Goal: Task Accomplishment & Management: Complete application form

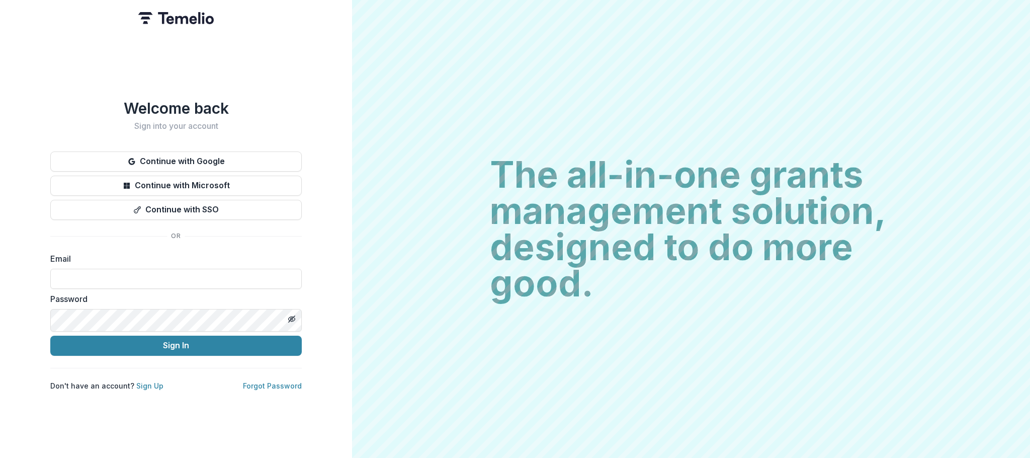
type input "**********"
click at [176, 351] on button "Sign In" at bounding box center [176, 346] width 252 height 20
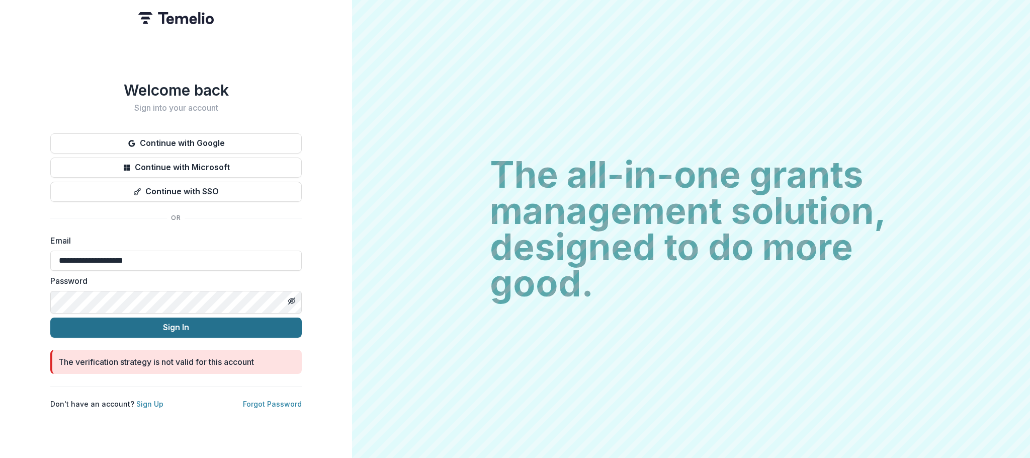
click at [182, 331] on button "Sign In" at bounding box center [176, 327] width 252 height 20
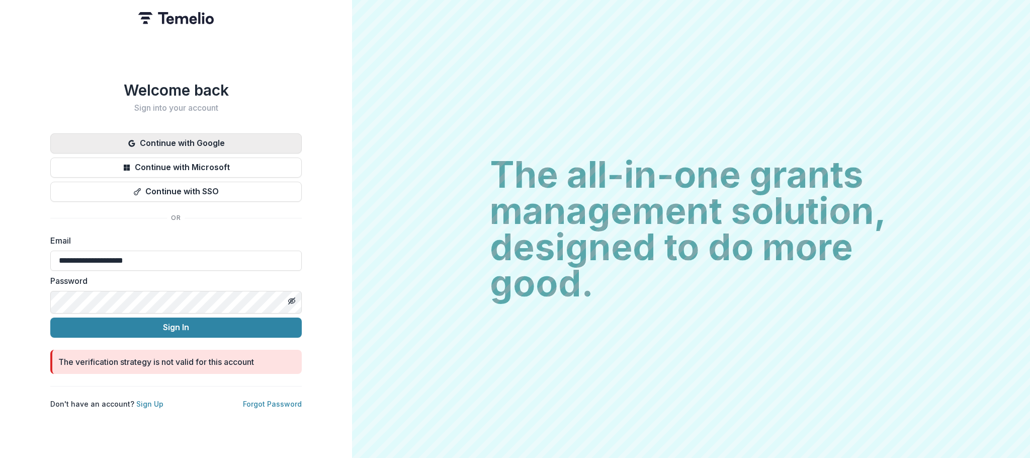
click at [170, 133] on button "Continue with Google" at bounding box center [176, 143] width 252 height 20
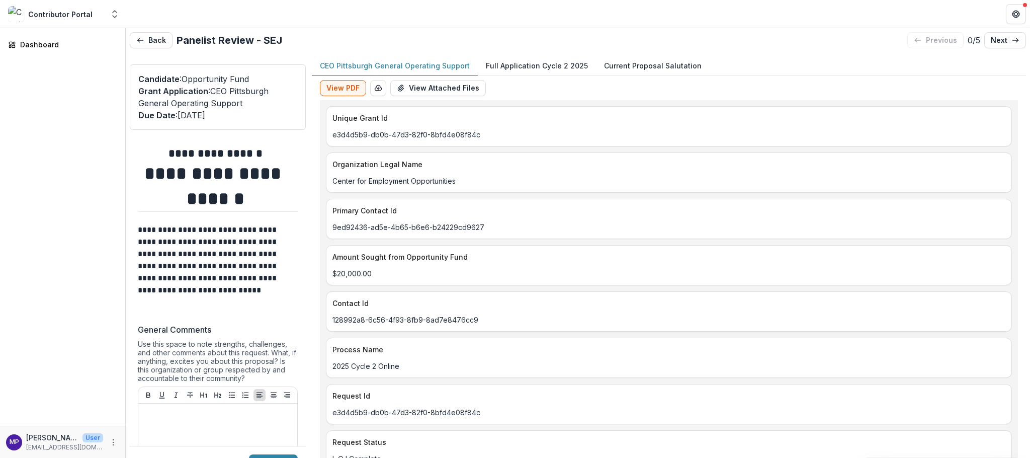
click at [379, 71] on p "CEO Pittsburgh General Operating Support" at bounding box center [395, 65] width 150 height 11
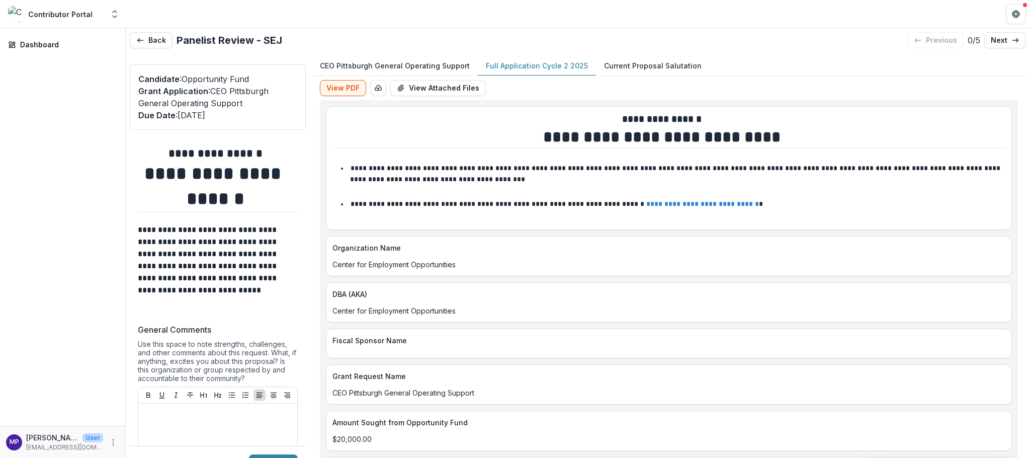
click at [567, 67] on p "Full Application Cycle 2 2025" at bounding box center [537, 65] width 102 height 11
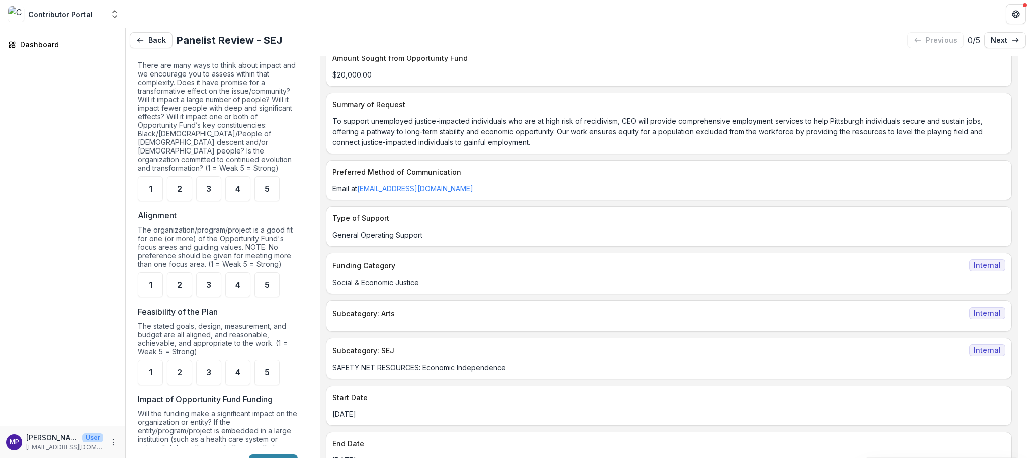
scroll to position [590, 0]
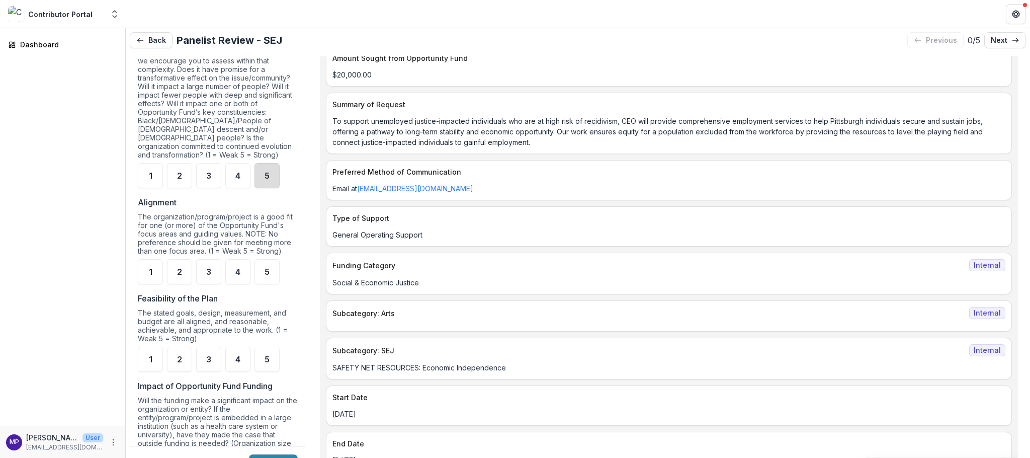
click at [274, 188] on div "5" at bounding box center [267, 175] width 25 height 25
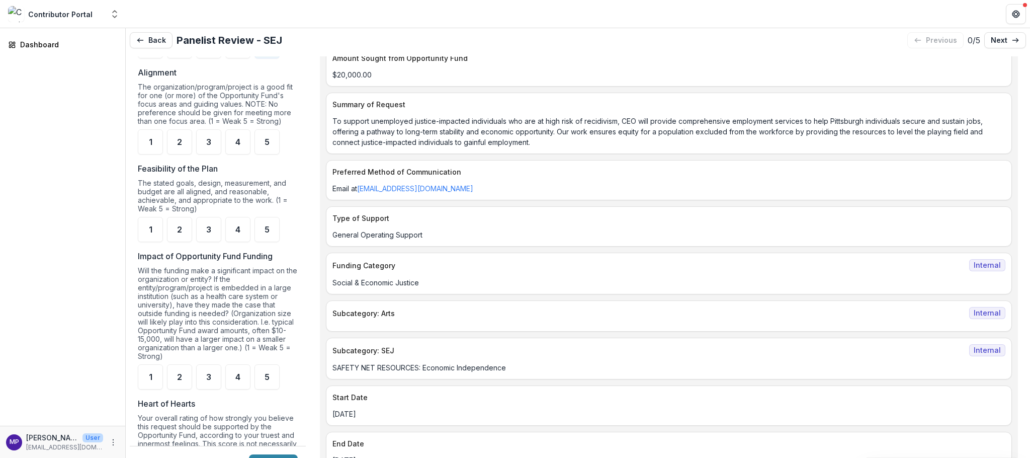
scroll to position [733, 0]
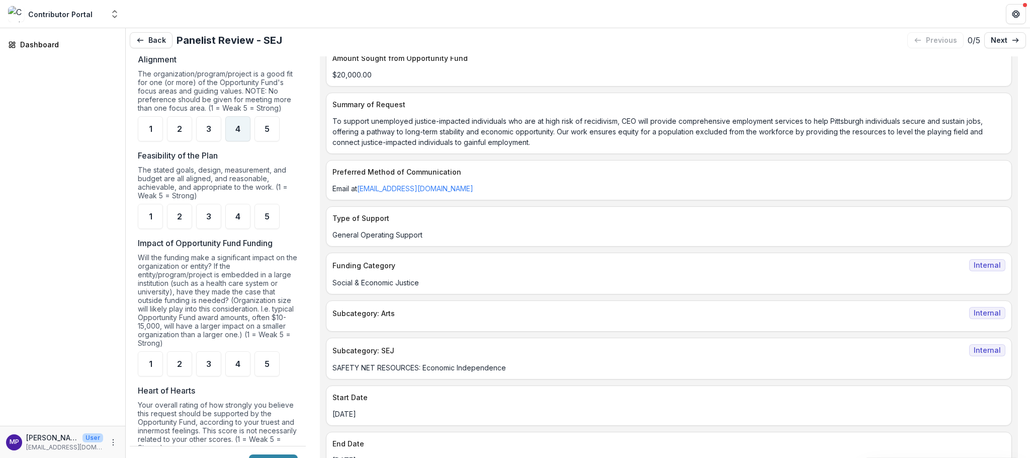
click at [240, 133] on span "4" at bounding box center [237, 129] width 5 height 8
click at [240, 220] on span "4" at bounding box center [237, 216] width 5 height 8
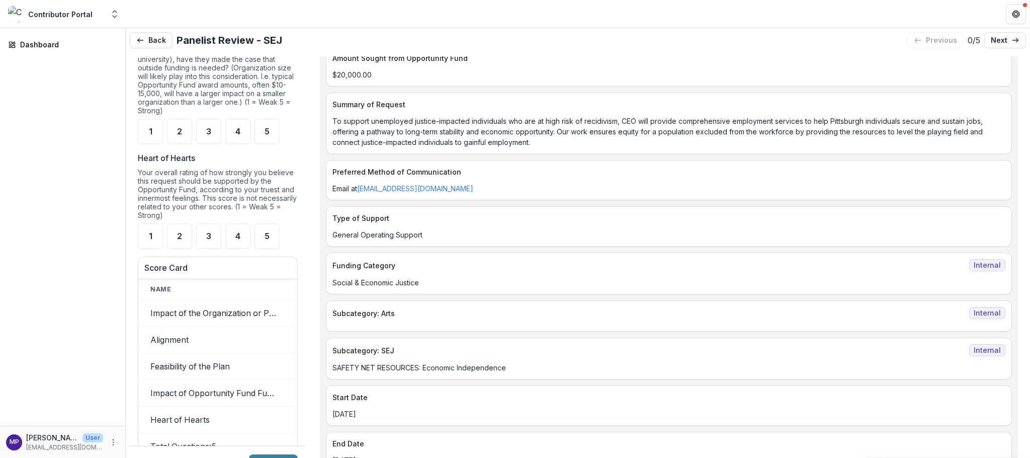
scroll to position [974, 0]
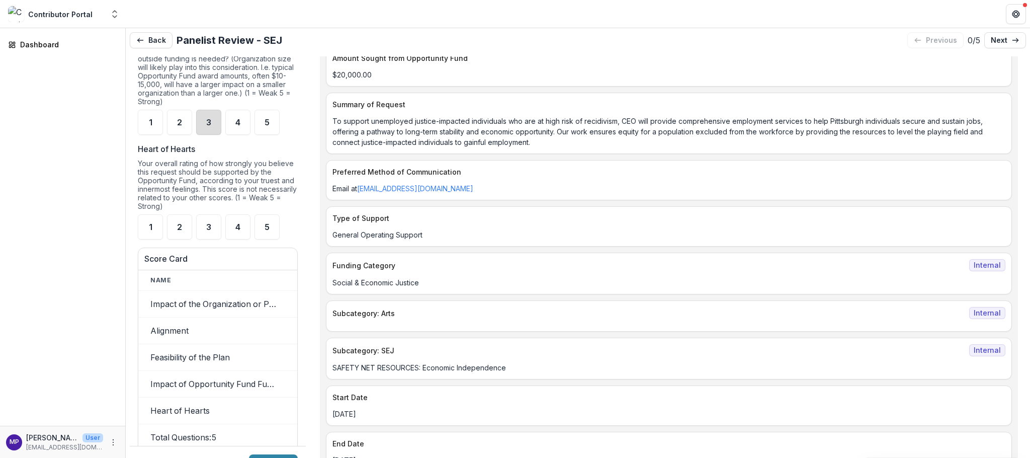
click at [215, 135] on div "3" at bounding box center [208, 122] width 25 height 25
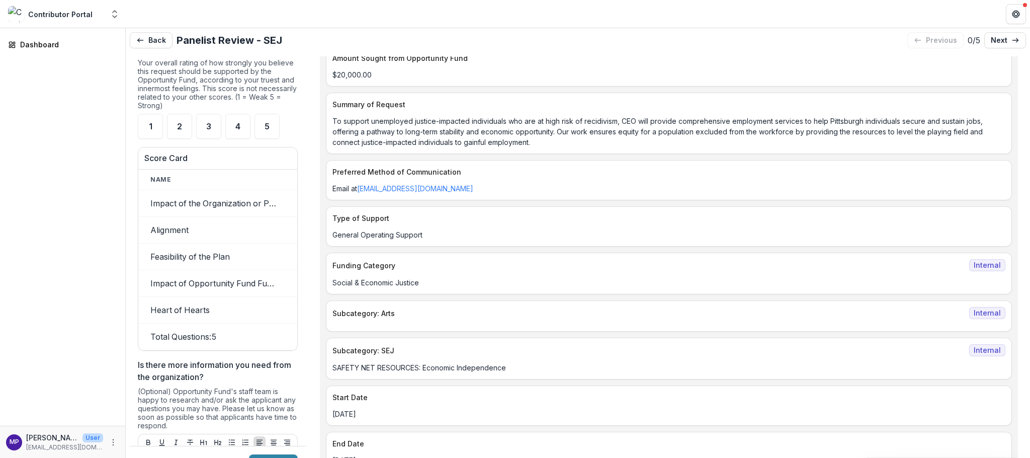
scroll to position [1081, 0]
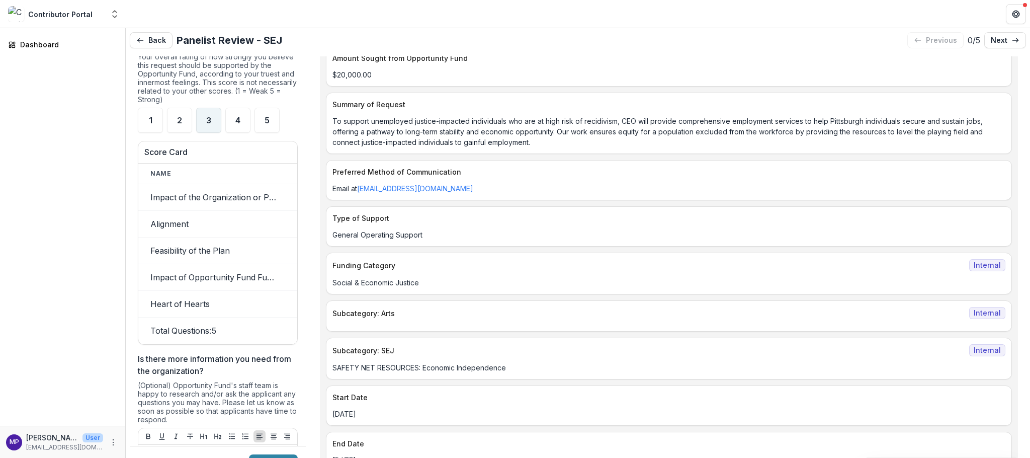
click at [214, 133] on div "3" at bounding box center [208, 120] width 25 height 25
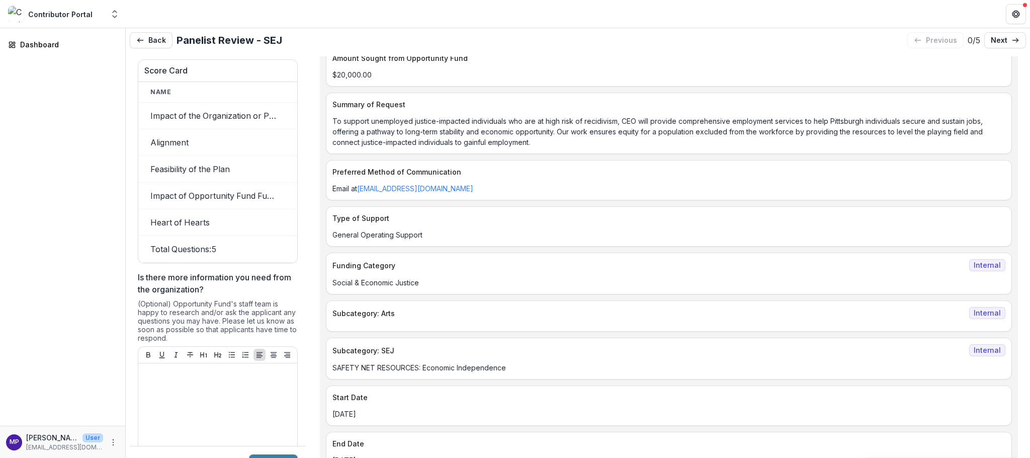
scroll to position [1181, 0]
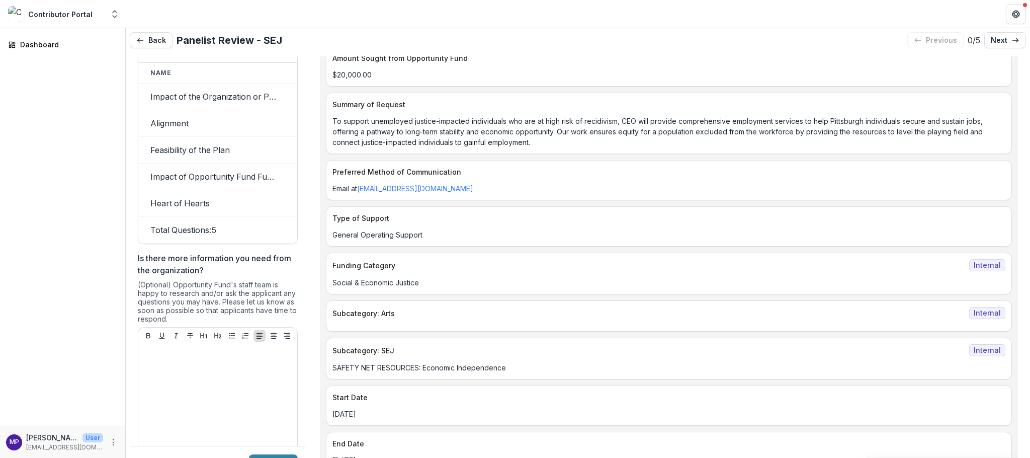
click at [289, 110] on td "Impact of the Organization or Project" at bounding box center [213, 97] width 151 height 27
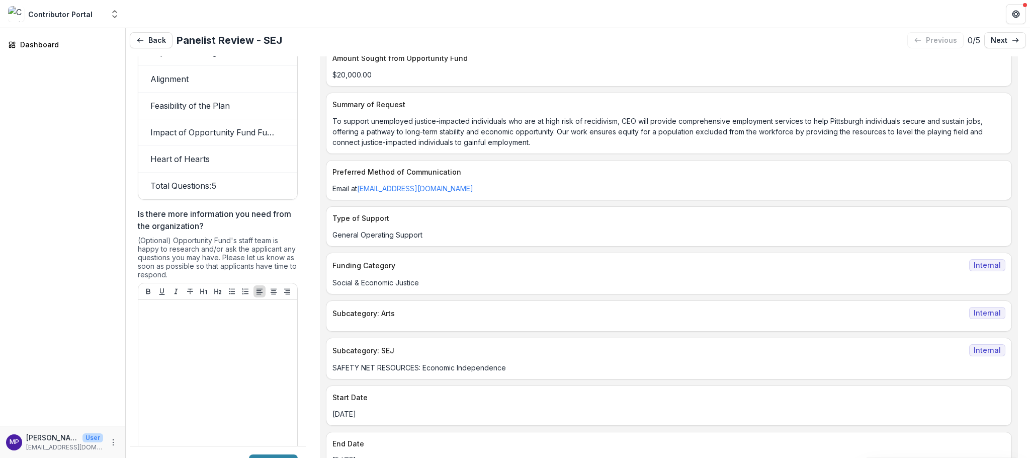
scroll to position [1236, 0]
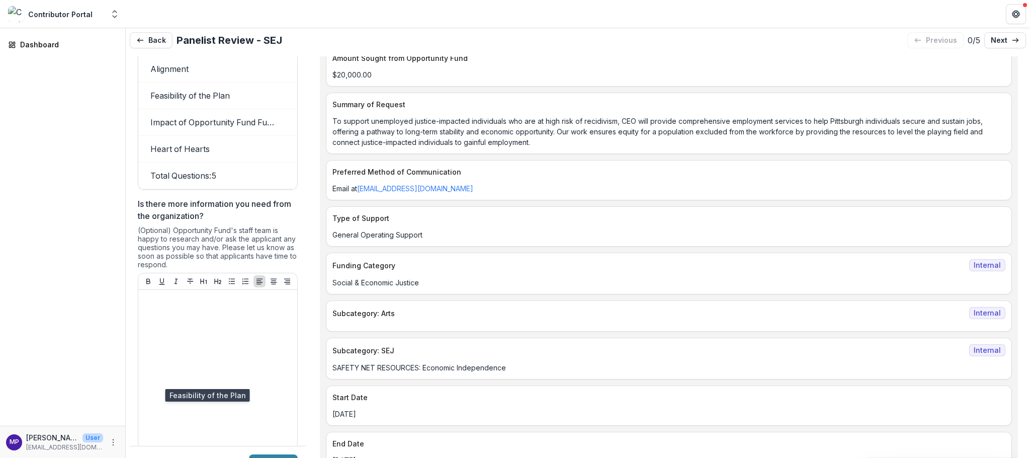
drag, startPoint x: 291, startPoint y: 416, endPoint x: 267, endPoint y: 416, distance: 24.2
click at [267, 109] on td "Feasibility of the Plan" at bounding box center [213, 96] width 151 height 27
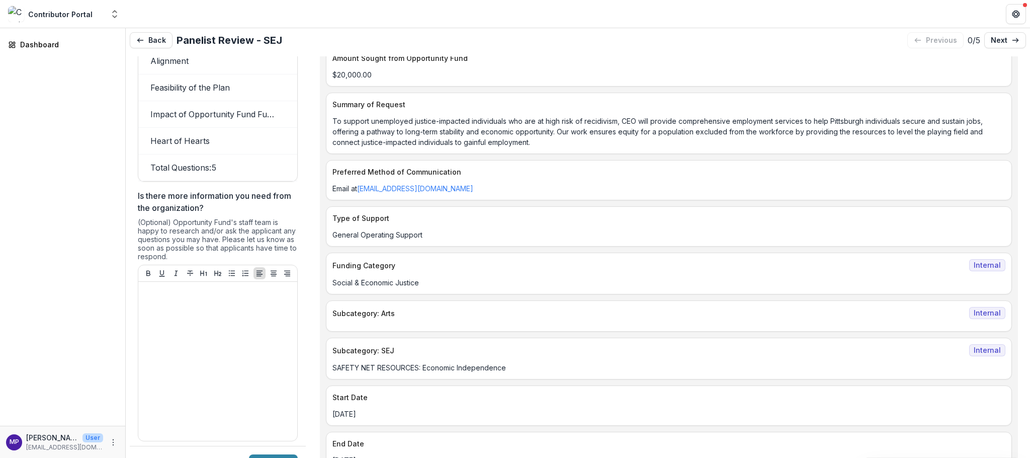
click at [220, 74] on td "Alignment" at bounding box center [213, 61] width 151 height 27
drag, startPoint x: 298, startPoint y: 381, endPoint x: 291, endPoint y: 381, distance: 7.0
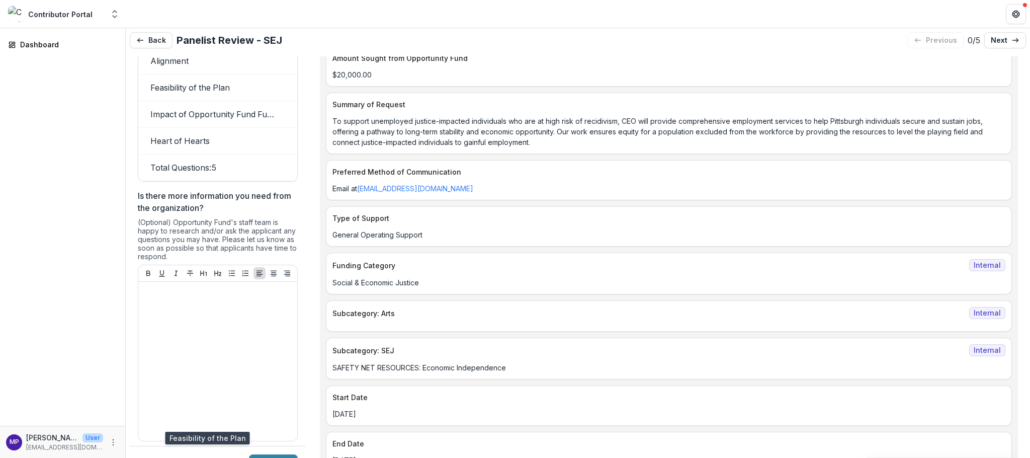
click at [285, 101] on td "Feasibility of the Plan" at bounding box center [213, 87] width 151 height 27
drag, startPoint x: 287, startPoint y: 407, endPoint x: 287, endPoint y: 392, distance: 14.1
click at [287, 99] on td "Feasibility of the Plan" at bounding box center [213, 85] width 151 height 27
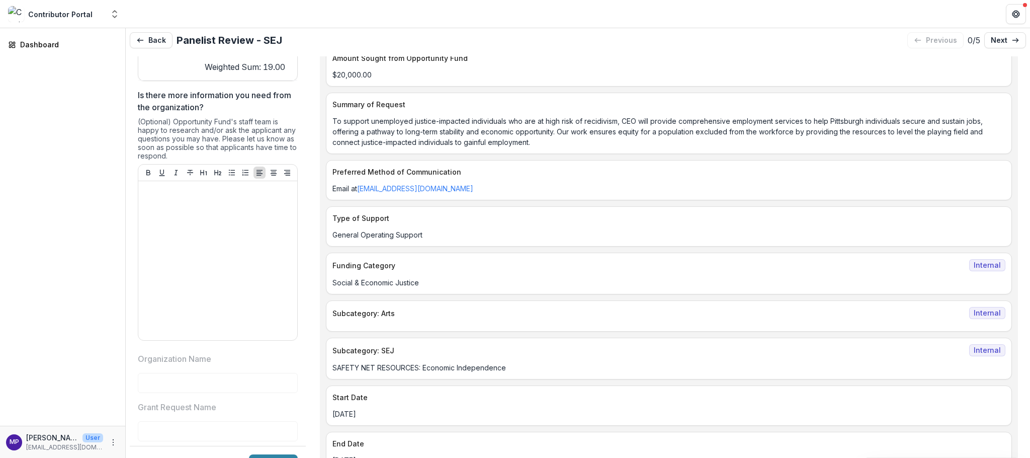
scroll to position [0, 178]
click at [998, 42] on p "next" at bounding box center [999, 40] width 17 height 9
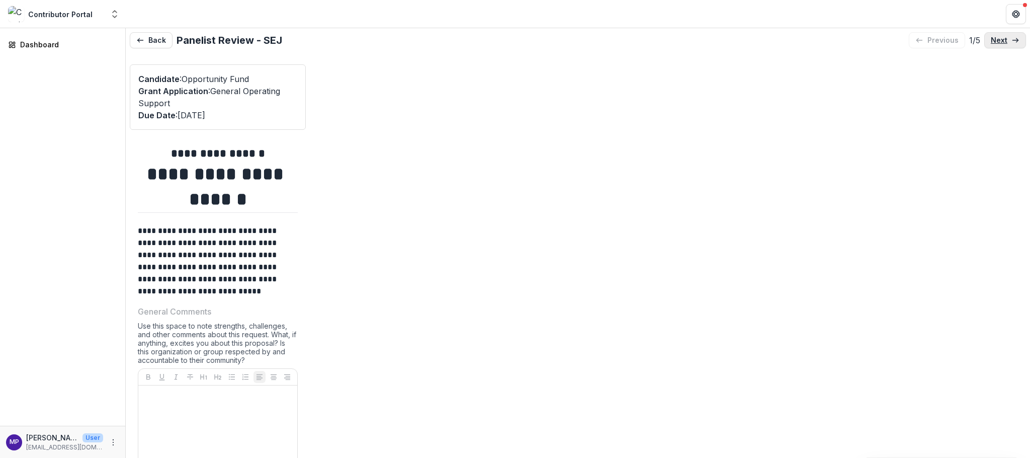
type input "*******"
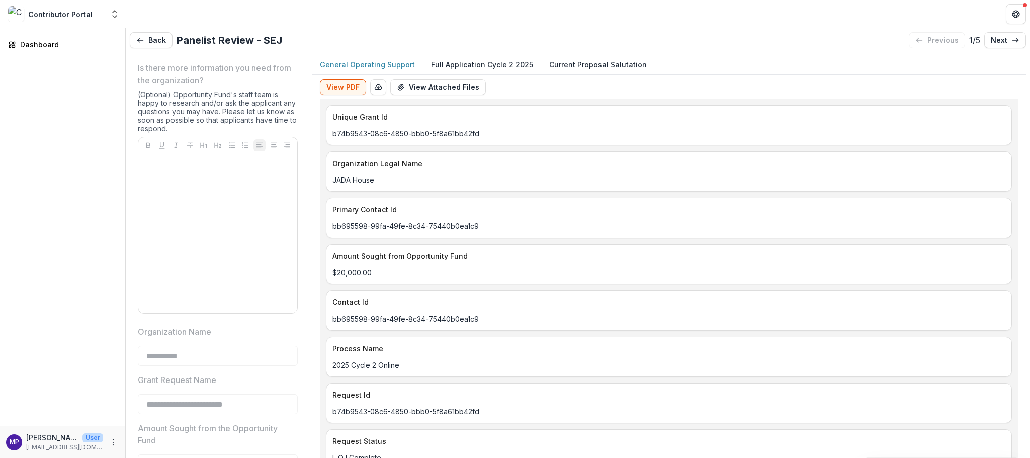
scroll to position [0, 185]
click at [1002, 41] on link "next" at bounding box center [1006, 40] width 42 height 16
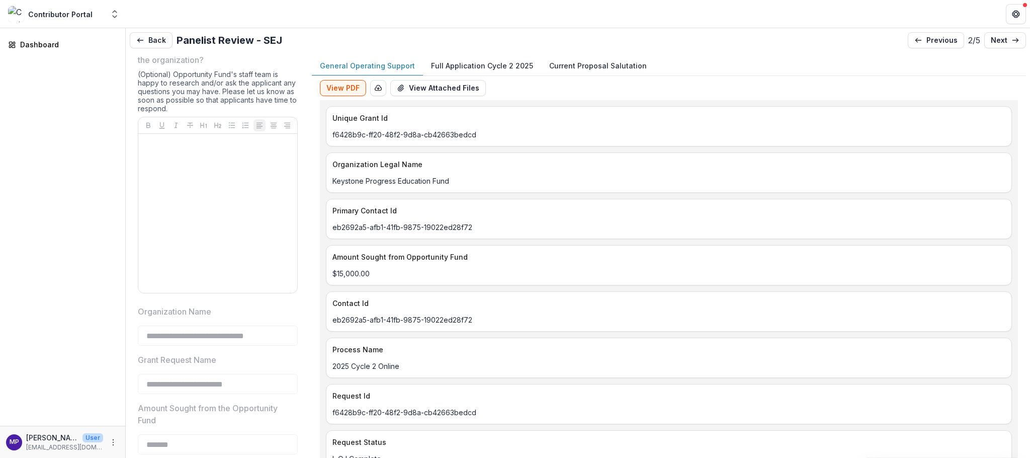
scroll to position [0, 179]
click at [384, 71] on p "General Operating Support" at bounding box center [367, 65] width 95 height 11
click at [483, 67] on p "Full Application Cycle 2 2025" at bounding box center [482, 65] width 102 height 11
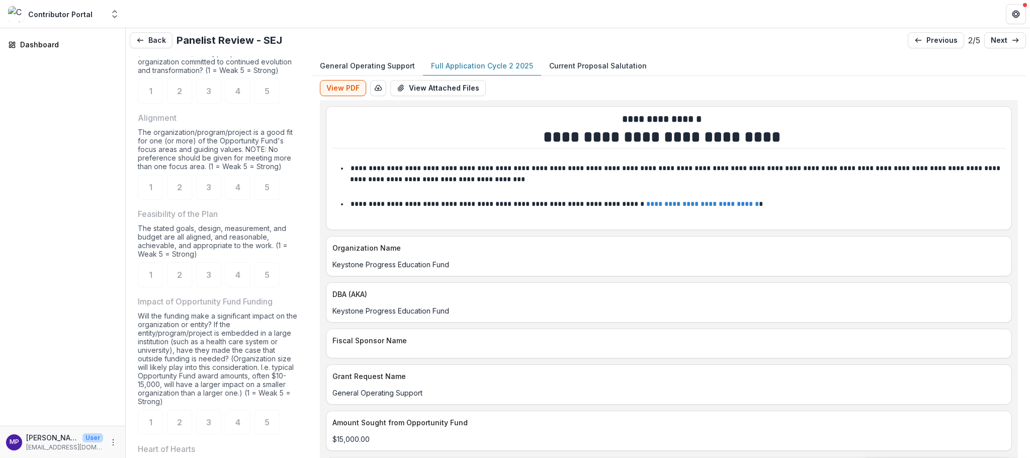
scroll to position [677, 0]
click at [240, 92] on span "4" at bounding box center [237, 88] width 5 height 8
click at [245, 197] on div "4" at bounding box center [237, 184] width 25 height 25
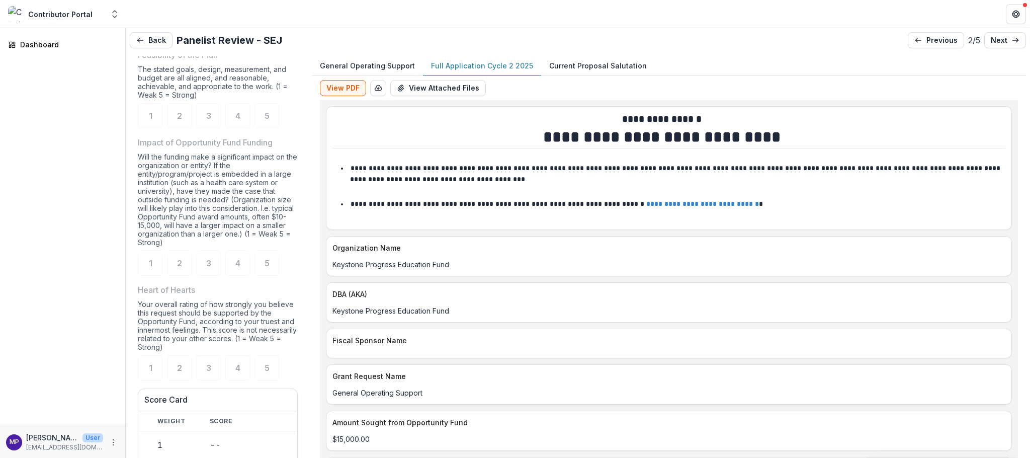
scroll to position [854, 0]
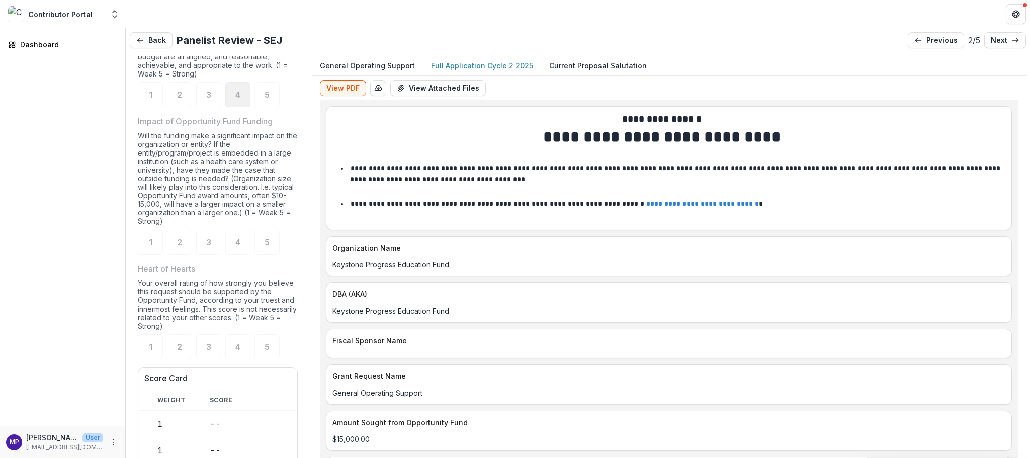
click at [246, 107] on div "4" at bounding box center [237, 94] width 25 height 25
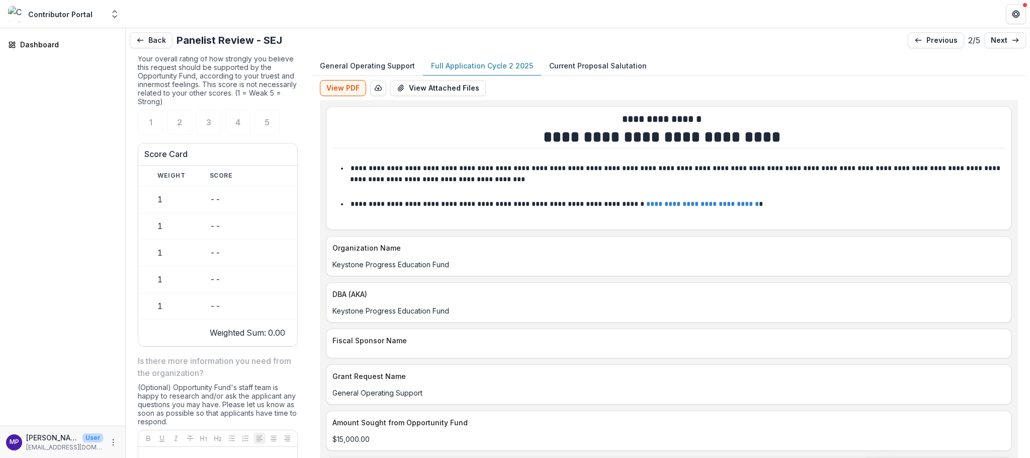
scroll to position [1093, 0]
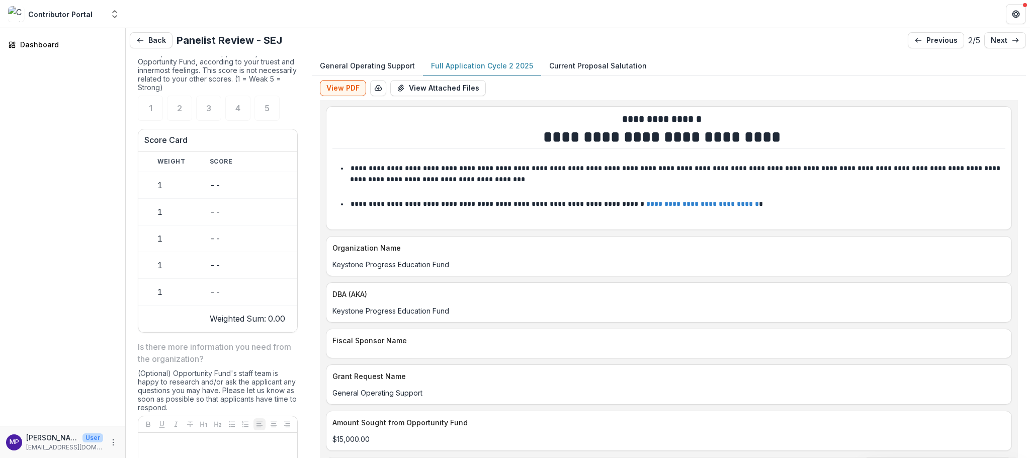
click at [243, 16] on div "4" at bounding box center [237, 3] width 25 height 25
click at [240, 112] on span "4" at bounding box center [237, 108] width 5 height 8
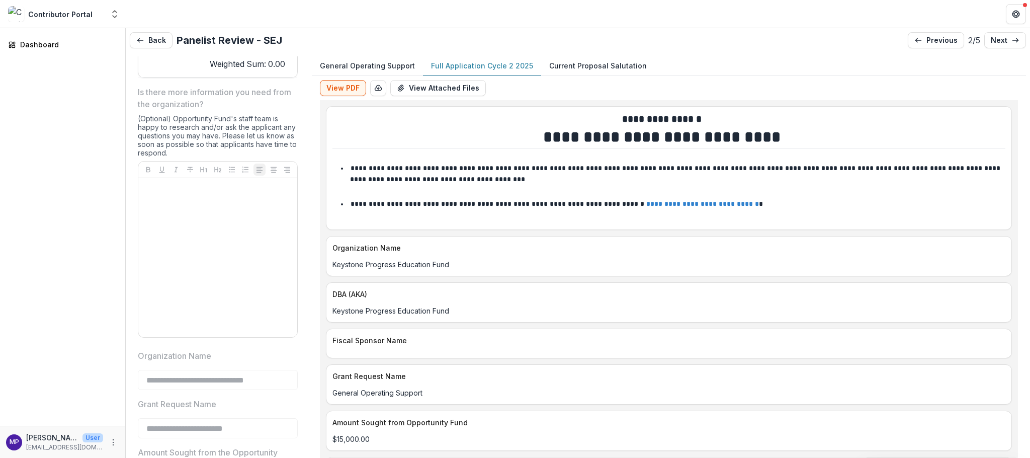
scroll to position [1352, 0]
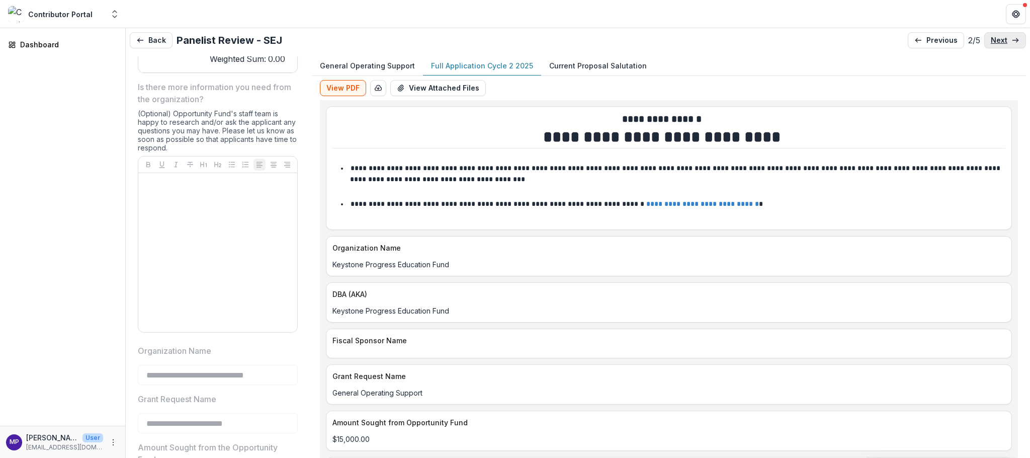
click at [994, 43] on p "next" at bounding box center [999, 40] width 17 height 9
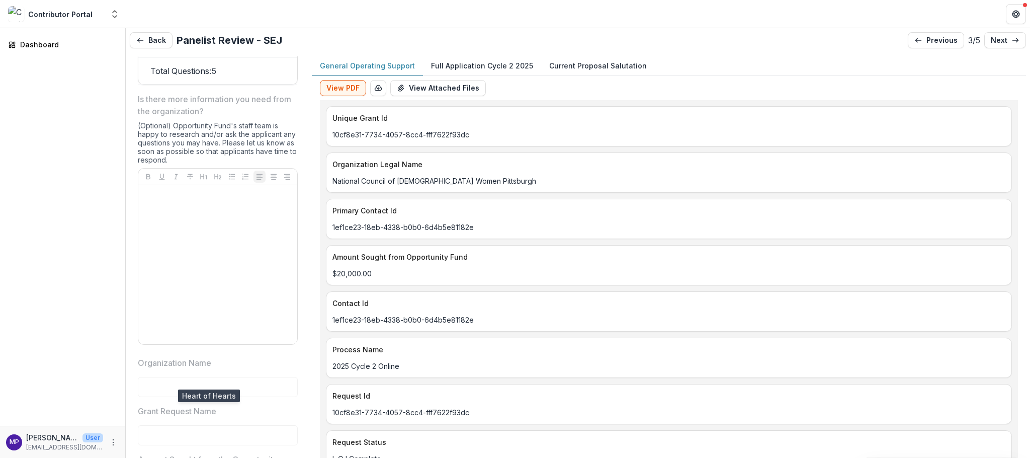
scroll to position [1346, 0]
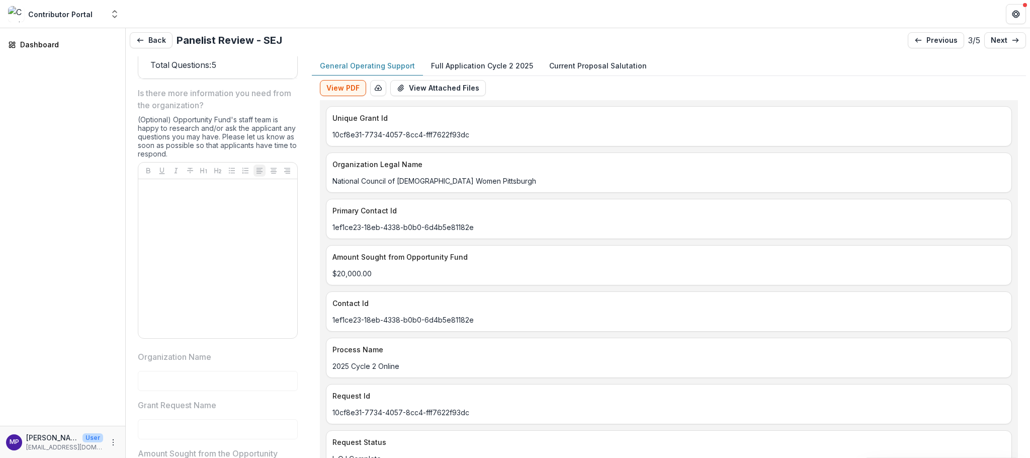
click at [185, 111] on p "Is there more information you need from the organization?" at bounding box center [215, 99] width 154 height 24
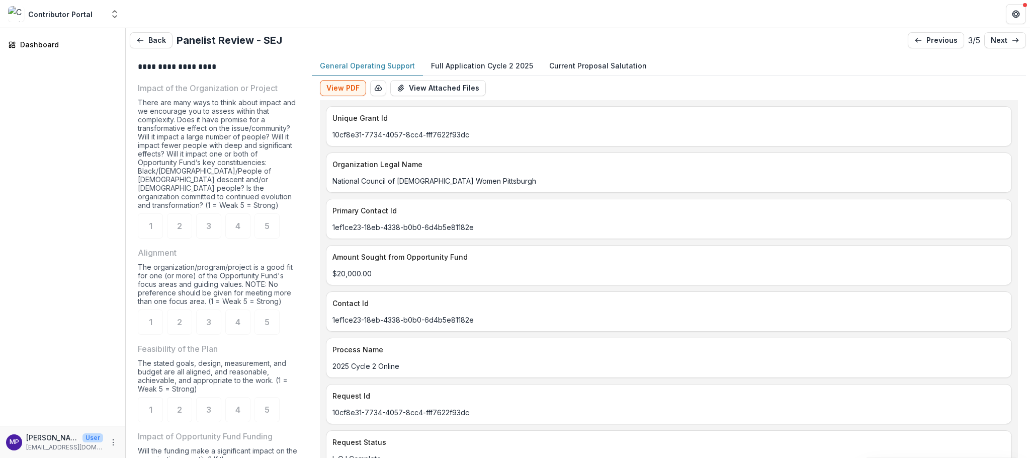
scroll to position [542, 0]
click at [209, 227] on span "3" at bounding box center [208, 223] width 5 height 8
click at [376, 70] on p "General Operating Support" at bounding box center [367, 65] width 95 height 11
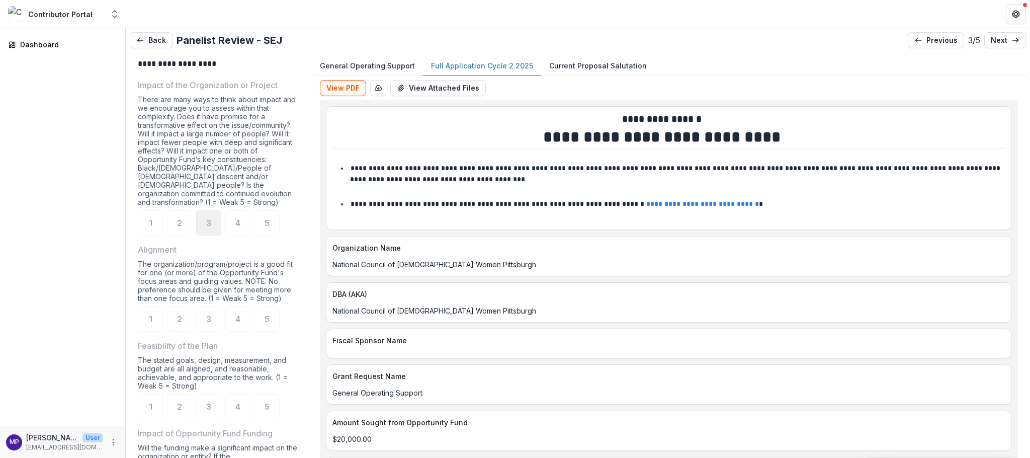
click at [218, 235] on div "3" at bounding box center [208, 222] width 25 height 25
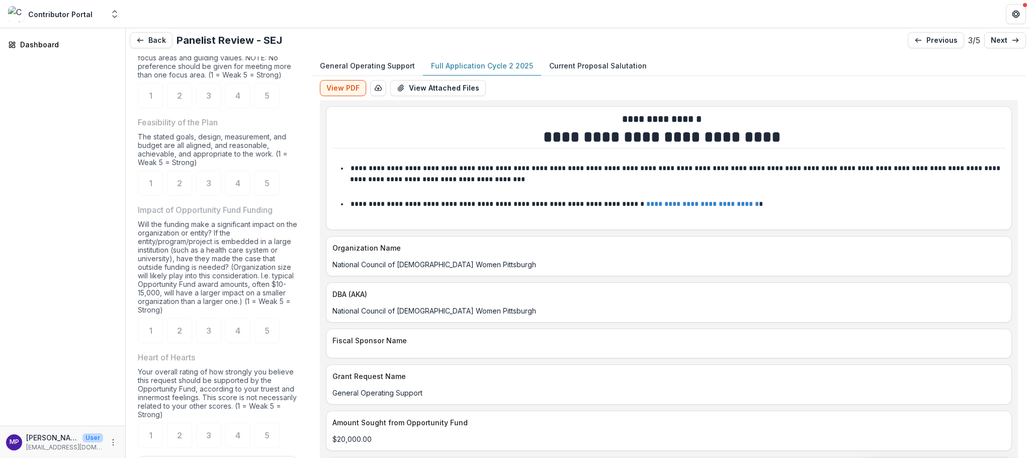
scroll to position [768, 0]
click at [993, 41] on p "next" at bounding box center [999, 40] width 17 height 9
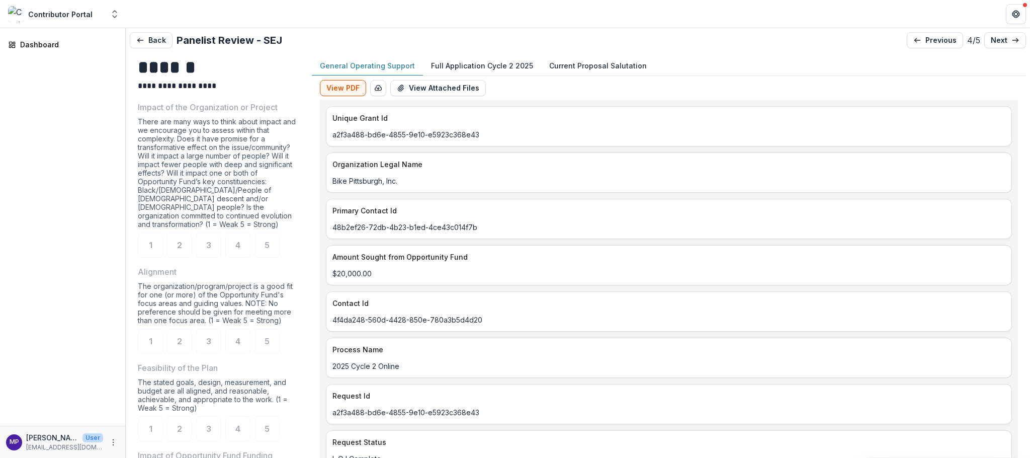
scroll to position [552, 0]
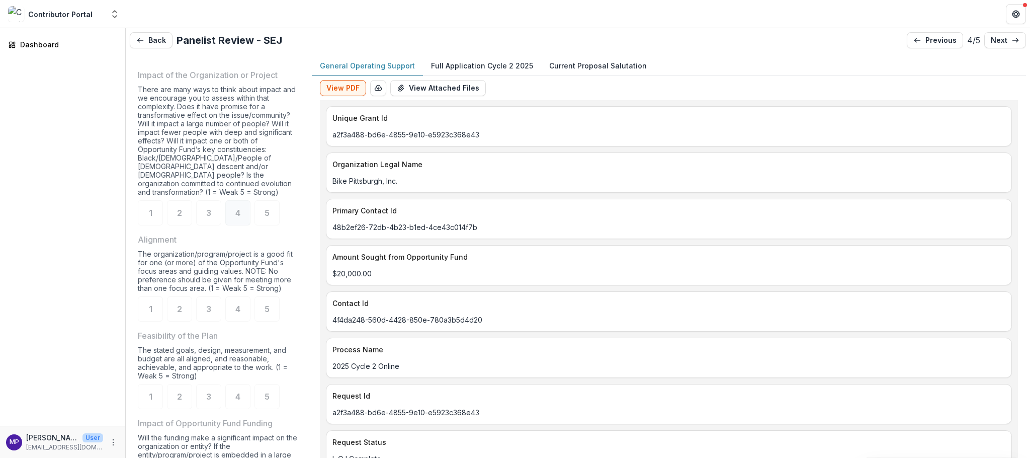
click at [240, 217] on span "4" at bounding box center [237, 213] width 5 height 8
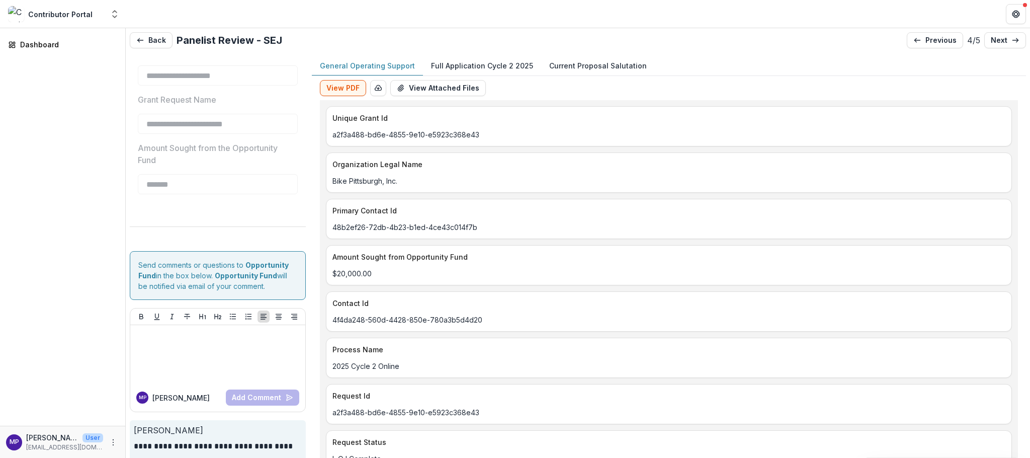
scroll to position [0, 0]
click at [985, 43] on link "next" at bounding box center [1006, 40] width 42 height 16
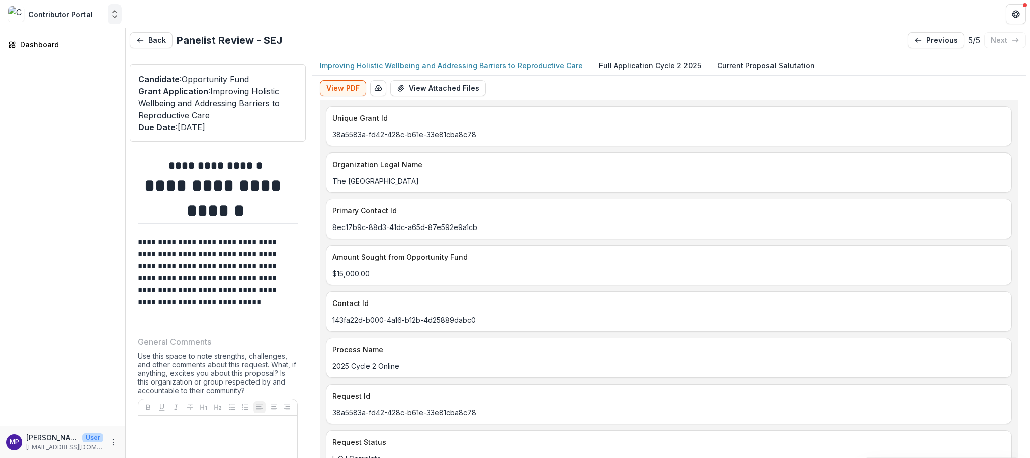
click at [113, 17] on icon "Open entity switcher" at bounding box center [115, 14] width 10 height 10
click at [83, 90] on link "Contributor Portal" at bounding box center [63, 81] width 121 height 18
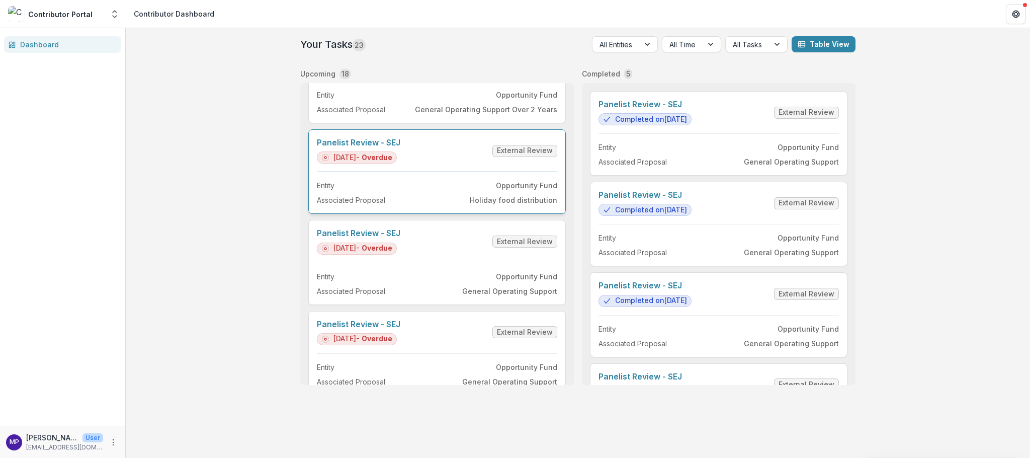
scroll to position [52, 0]
click at [641, 46] on div at bounding box center [648, 44] width 18 height 15
click at [384, 147] on link "Panelist Review - SEJ" at bounding box center [359, 143] width 84 height 10
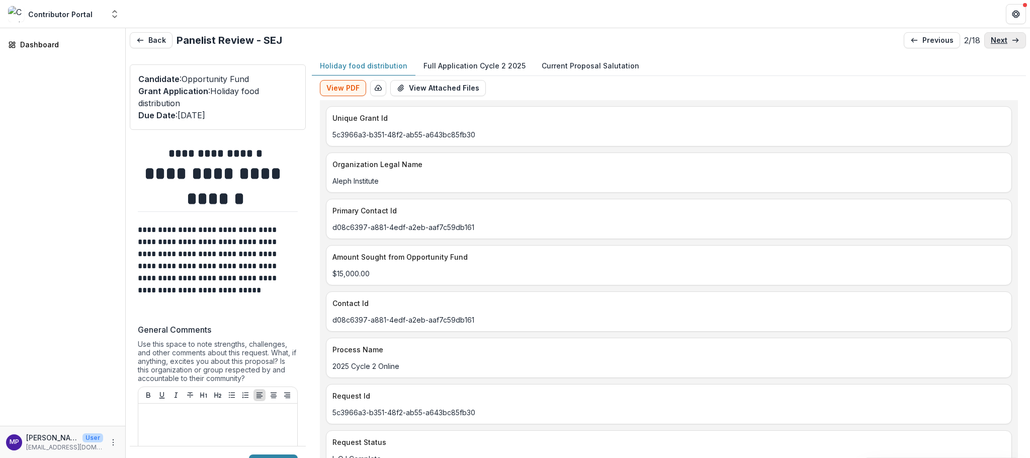
click at [995, 42] on p "next" at bounding box center [999, 40] width 17 height 9
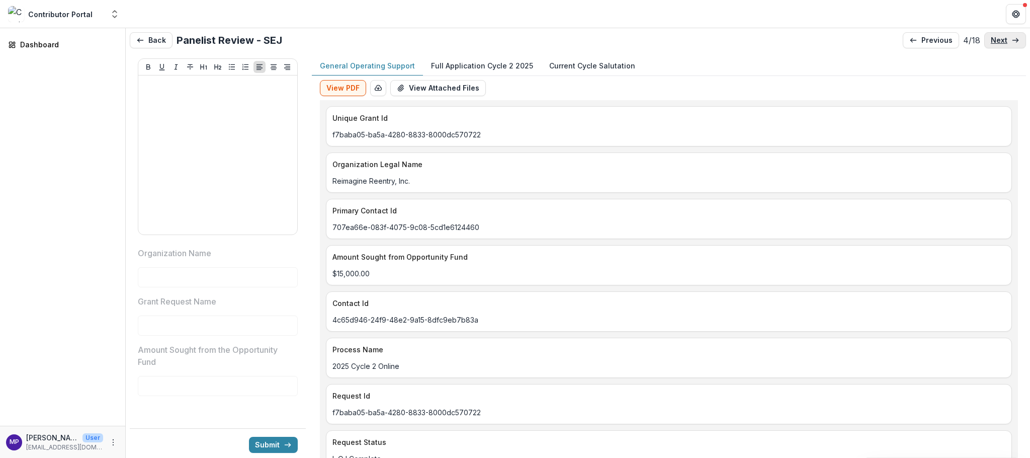
click at [994, 41] on p "next" at bounding box center [999, 40] width 17 height 9
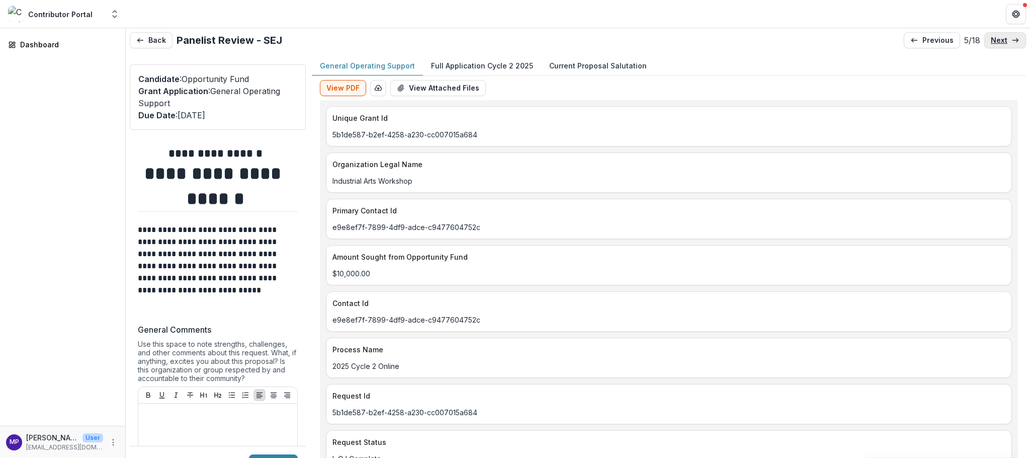
click at [993, 42] on p "next" at bounding box center [999, 40] width 17 height 9
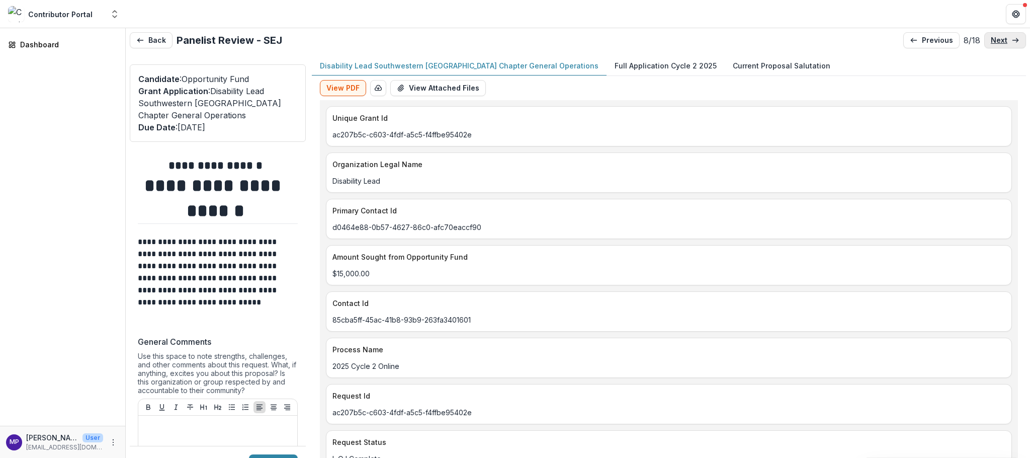
click at [993, 42] on p "next" at bounding box center [999, 40] width 17 height 9
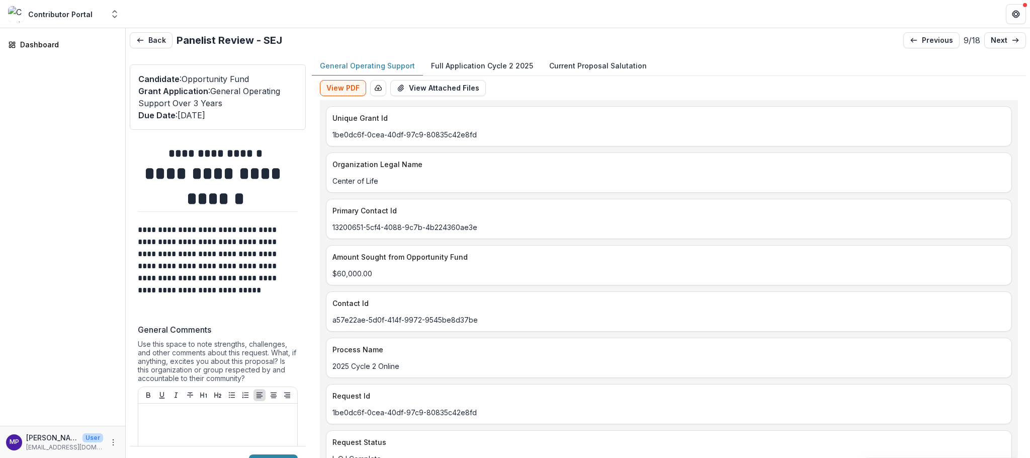
click at [394, 71] on p "General Operating Support" at bounding box center [367, 65] width 95 height 11
click at [502, 71] on p "Full Application Cycle 2 2025" at bounding box center [482, 65] width 102 height 11
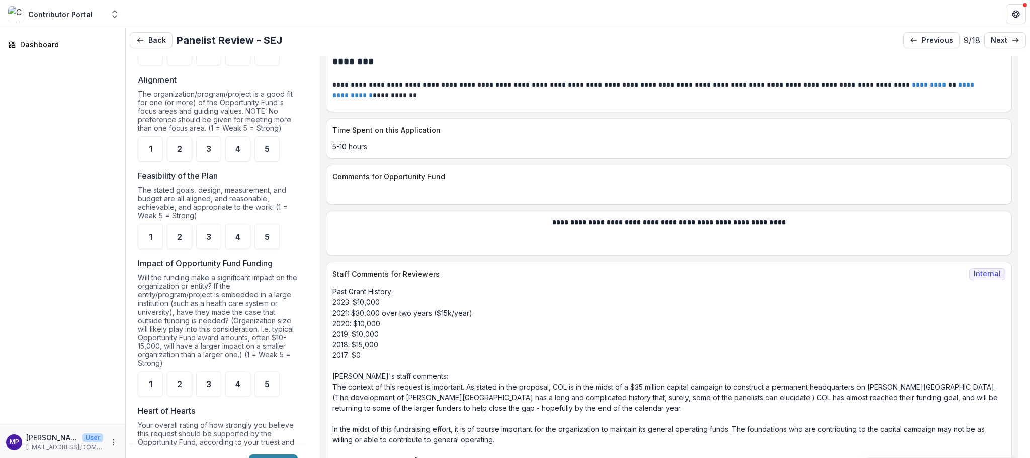
scroll to position [722, 0]
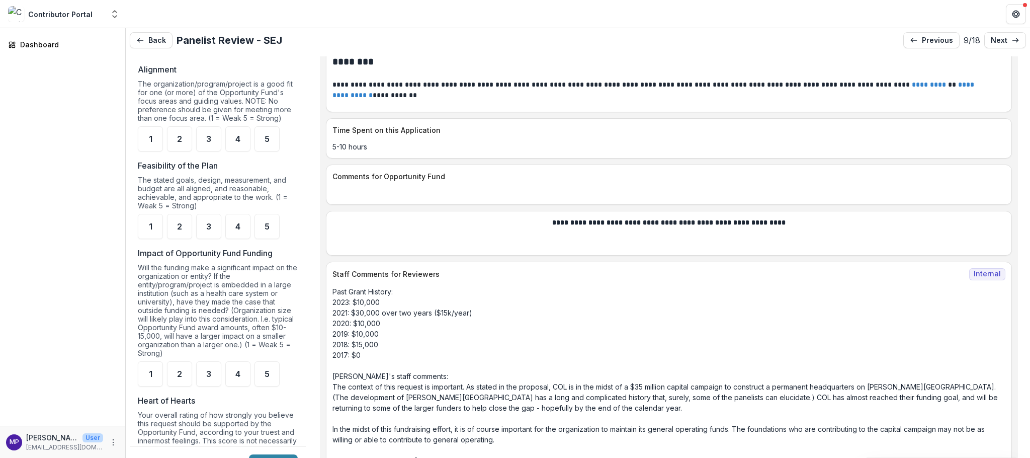
click at [270, 47] on span "5" at bounding box center [267, 43] width 5 height 8
click at [274, 151] on div "5" at bounding box center [267, 138] width 25 height 25
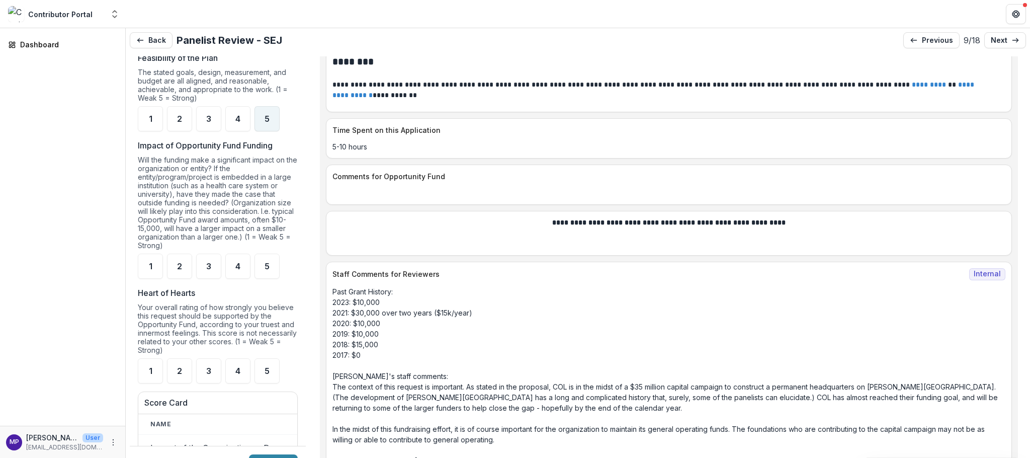
click at [274, 131] on div "5" at bounding box center [267, 118] width 25 height 25
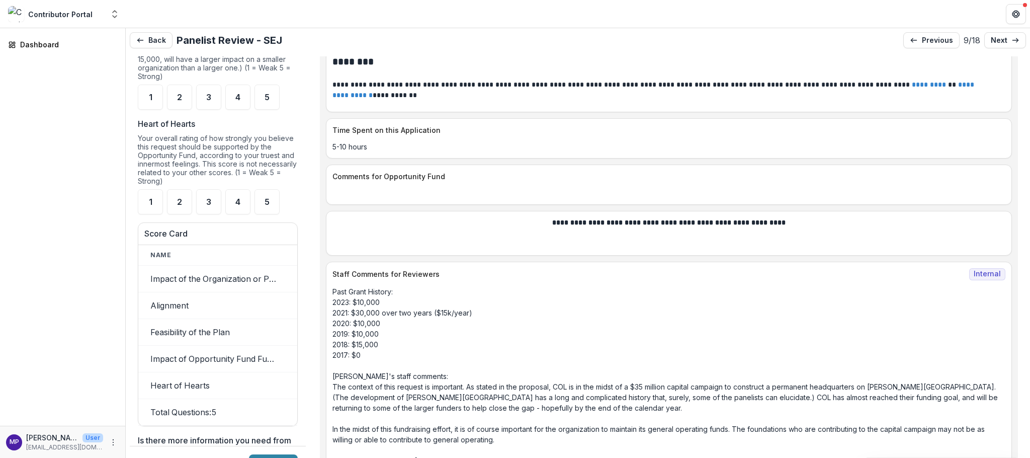
scroll to position [1026, 0]
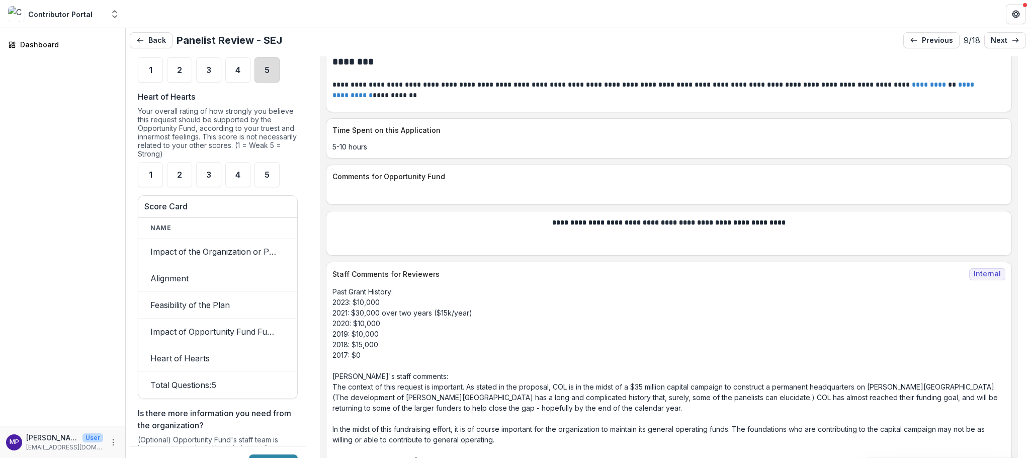
click at [275, 83] on div "5" at bounding box center [267, 69] width 25 height 25
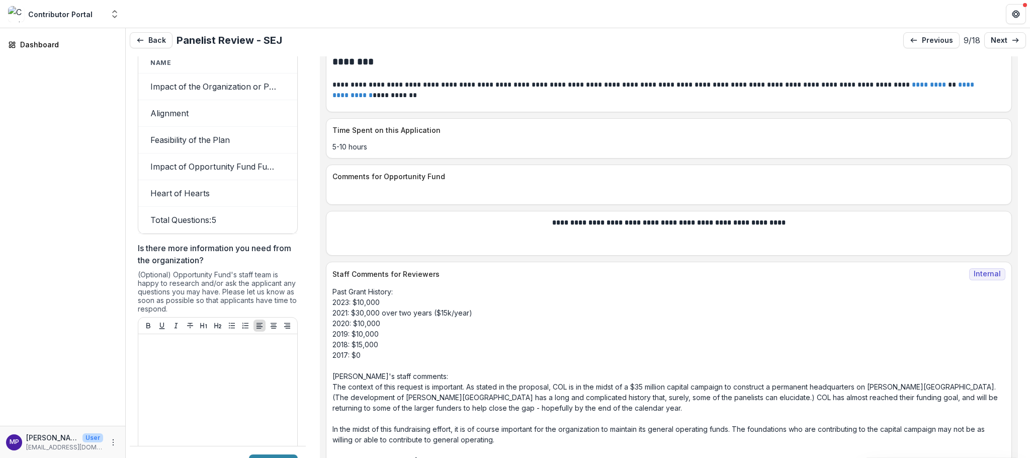
scroll to position [1192, 0]
click at [277, 21] on div "5" at bounding box center [267, 8] width 25 height 25
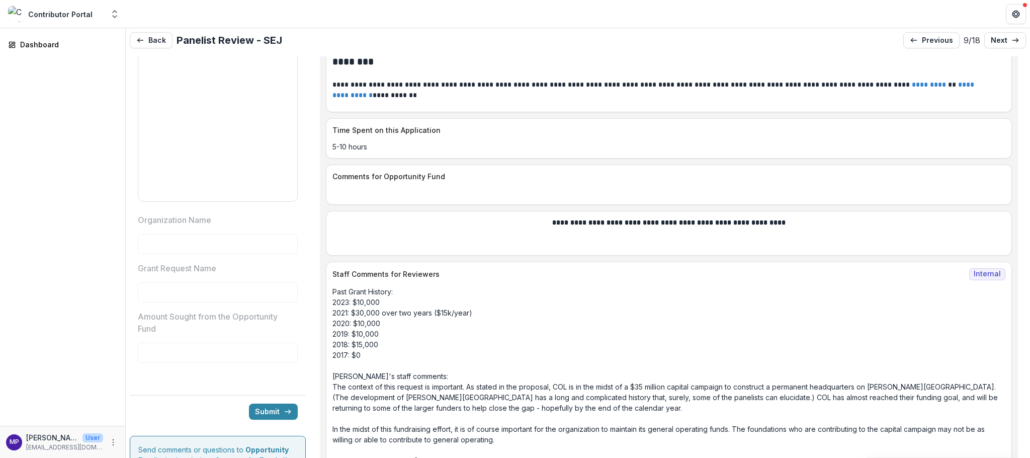
scroll to position [0, 174]
click at [1000, 44] on p "next" at bounding box center [999, 40] width 17 height 9
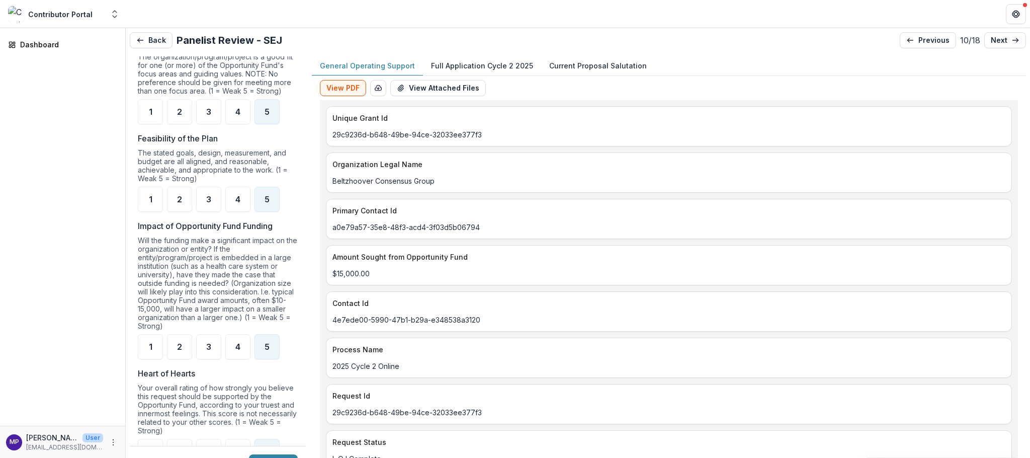
scroll to position [749, 0]
click at [995, 43] on p "next" at bounding box center [999, 40] width 17 height 9
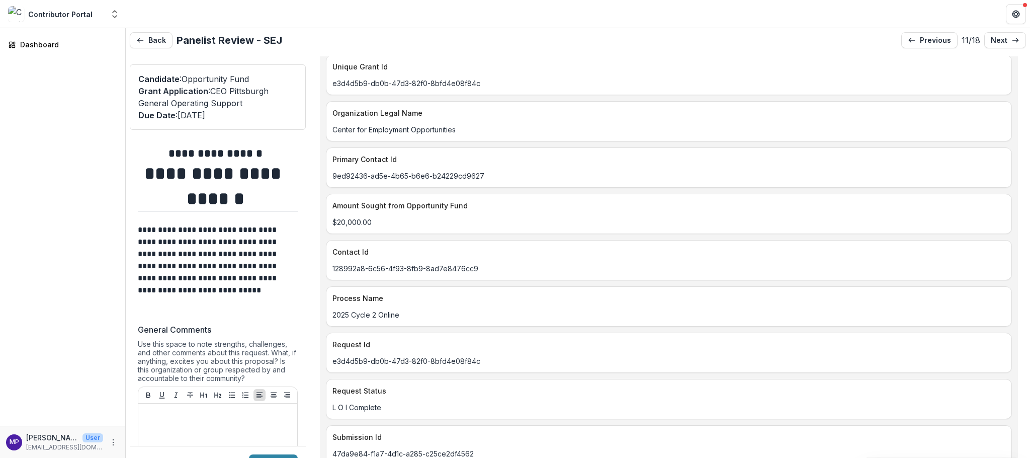
scroll to position [55, 0]
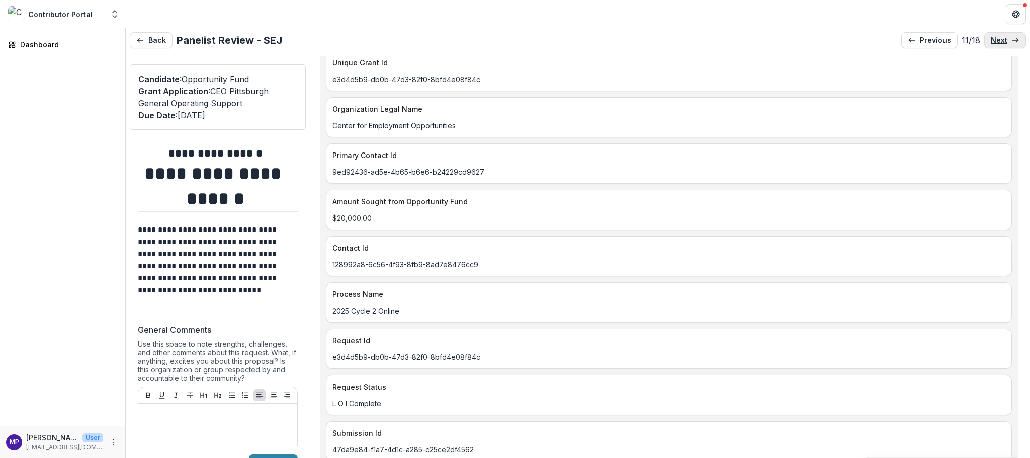
click at [996, 44] on p "next" at bounding box center [999, 40] width 17 height 9
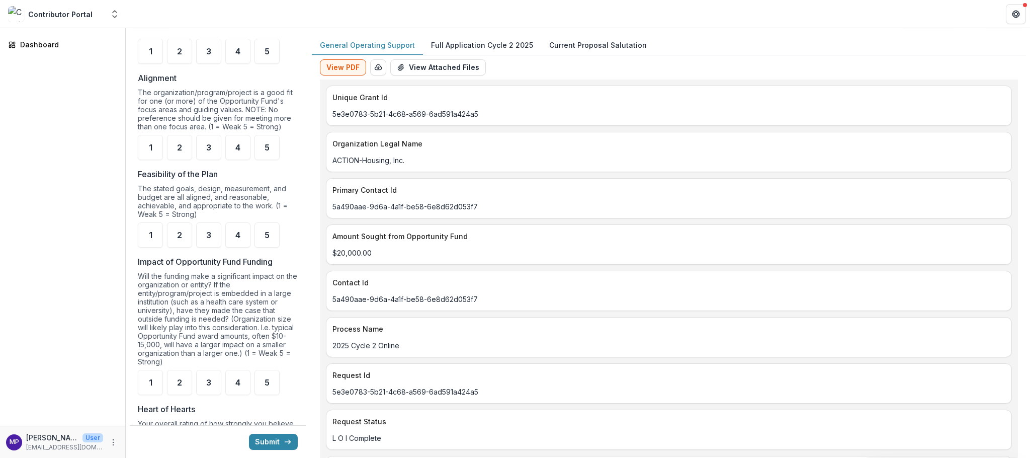
scroll to position [696, 0]
click at [268, 52] on span "5" at bounding box center [267, 48] width 5 height 8
click at [270, 148] on span "5" at bounding box center [267, 144] width 5 height 8
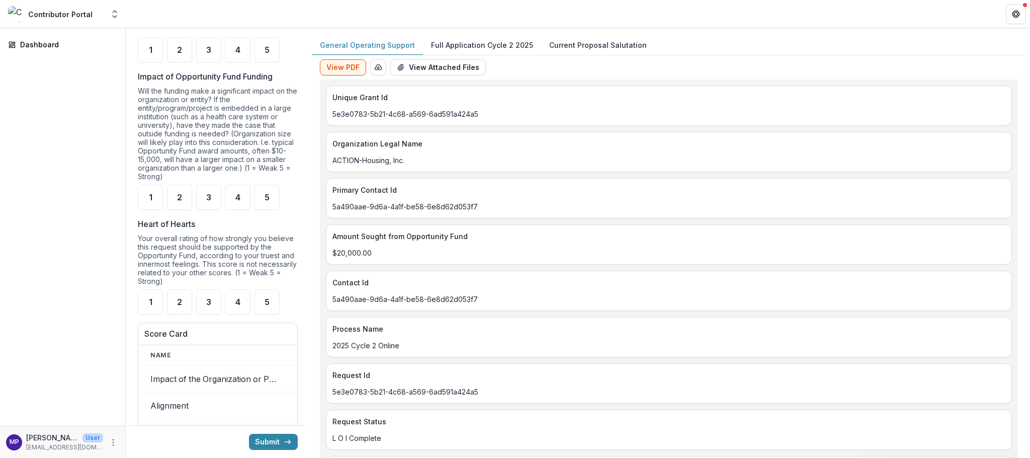
scroll to position [897, 0]
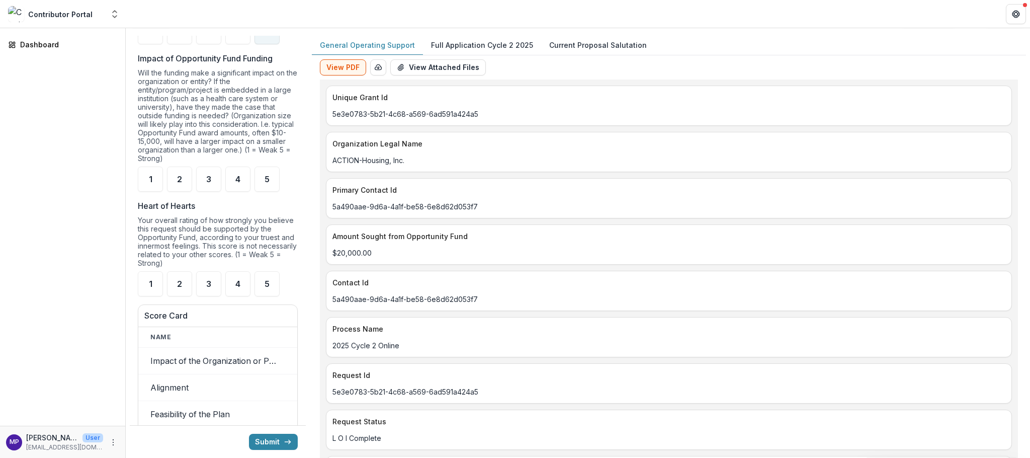
click at [270, 36] on span "5" at bounding box center [267, 32] width 5 height 8
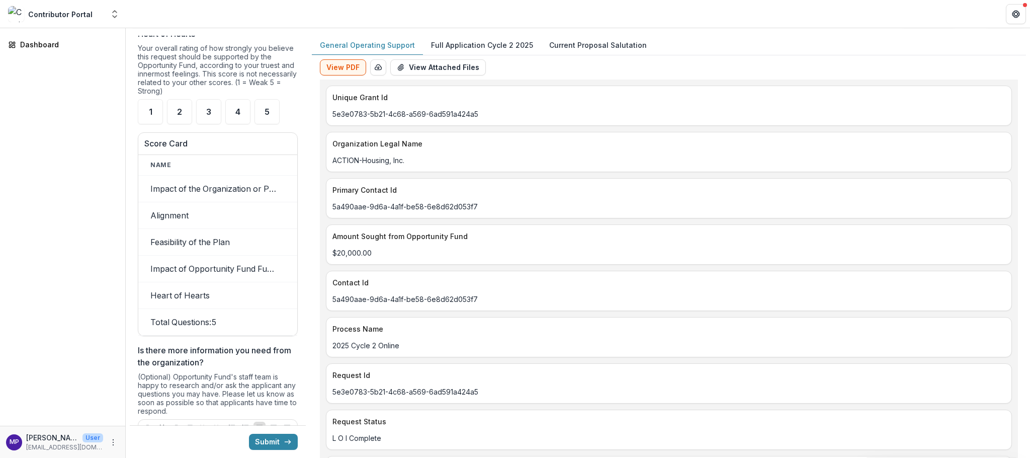
scroll to position [1083, 0]
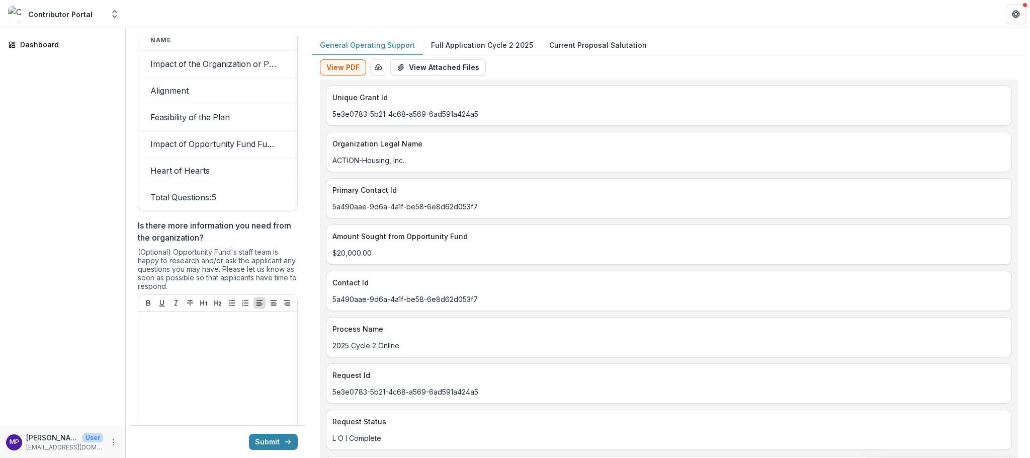
scroll to position [1196, 0]
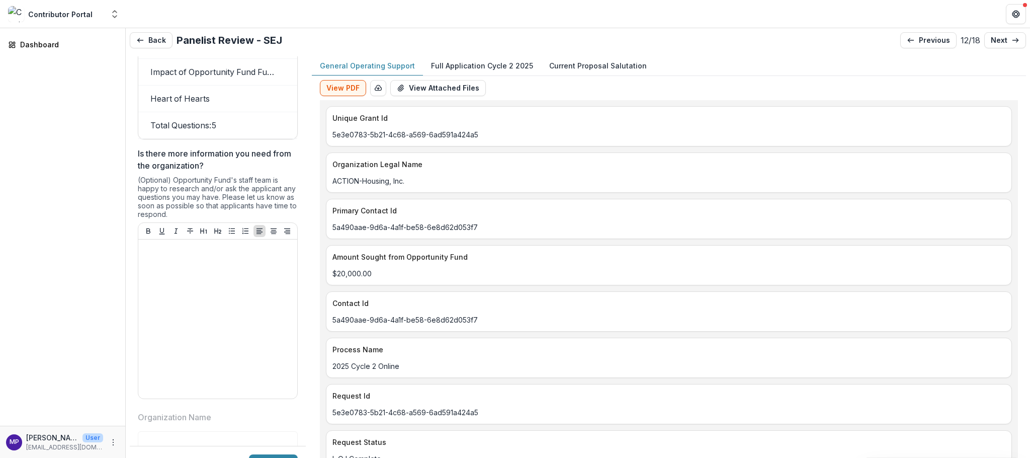
scroll to position [1, 0]
click at [991, 41] on p "next" at bounding box center [999, 40] width 17 height 9
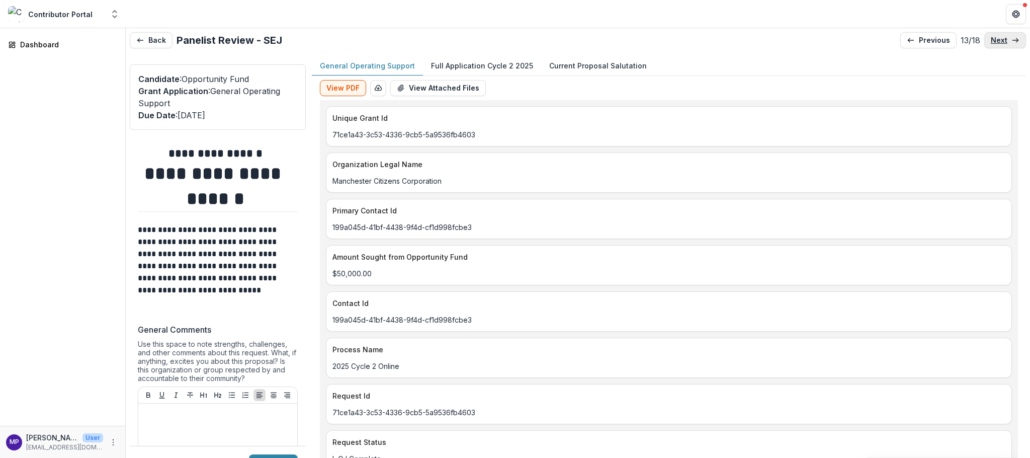
click at [992, 42] on p "next" at bounding box center [999, 40] width 17 height 9
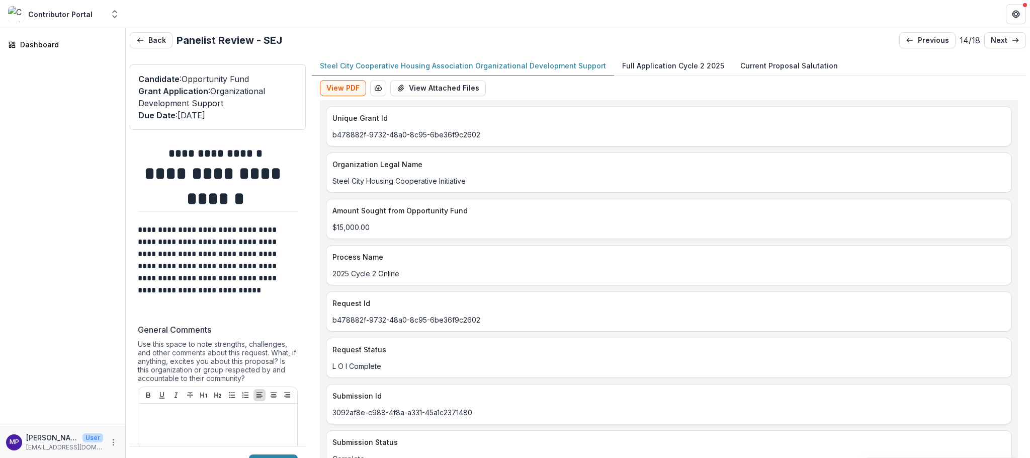
click at [368, 71] on p "Steel City Cooperative Housing Association Organizational Development Support" at bounding box center [463, 65] width 286 height 11
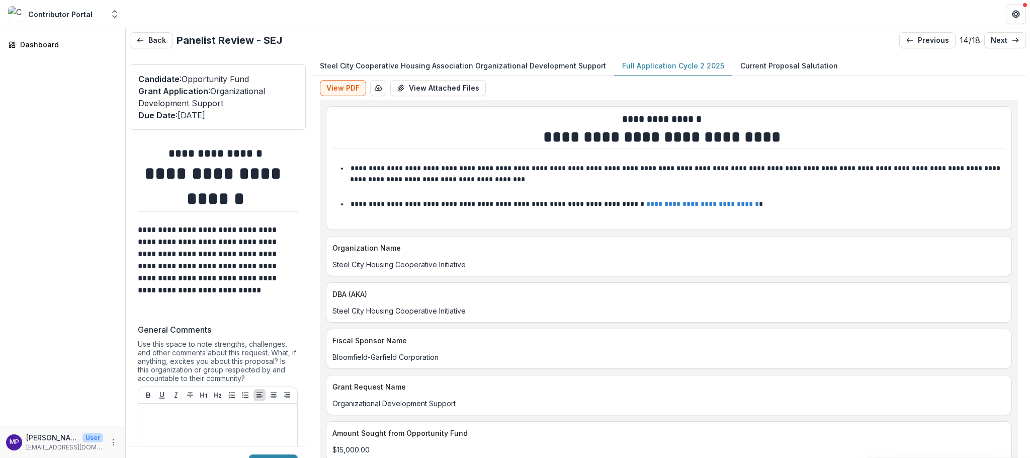
click at [720, 70] on p "Full Application Cycle 2 2025" at bounding box center [673, 65] width 102 height 11
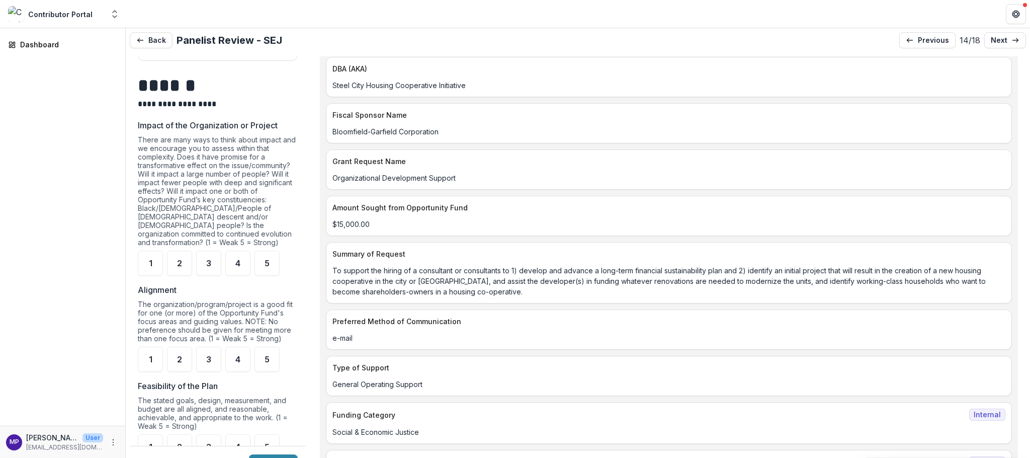
scroll to position [541, 0]
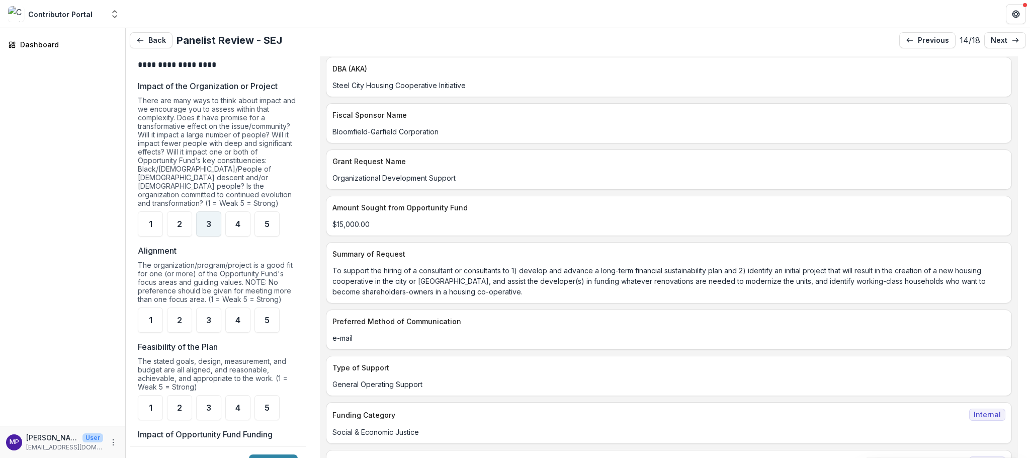
click at [210, 228] on span "3" at bounding box center [208, 224] width 5 height 8
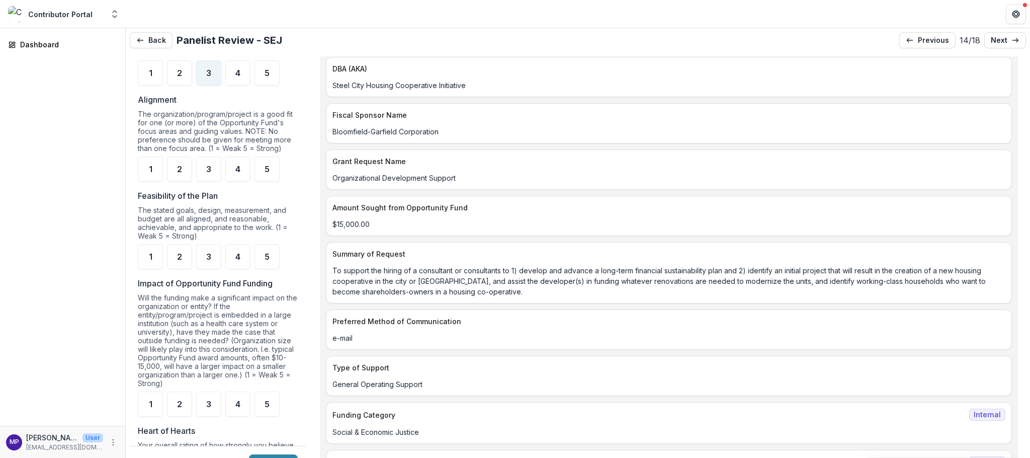
scroll to position [693, 0]
click at [210, 172] on span "3" at bounding box center [208, 168] width 5 height 8
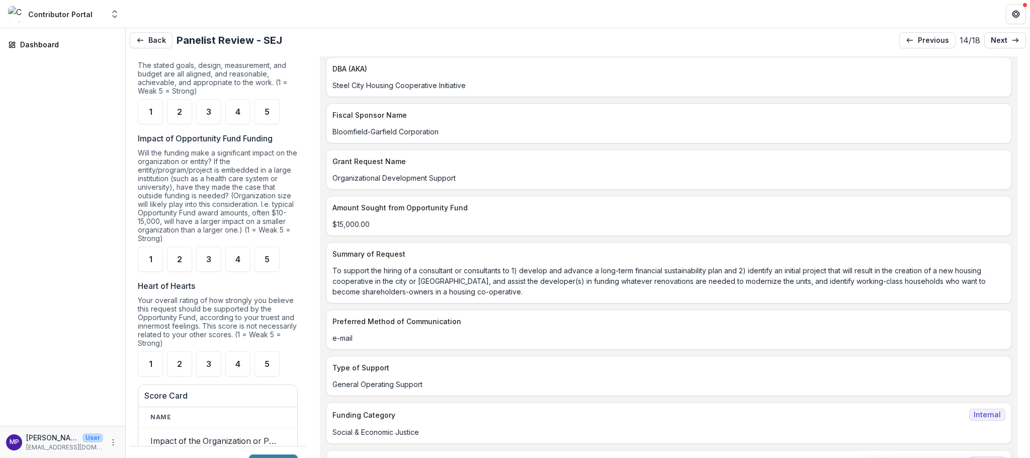
scroll to position [841, 0]
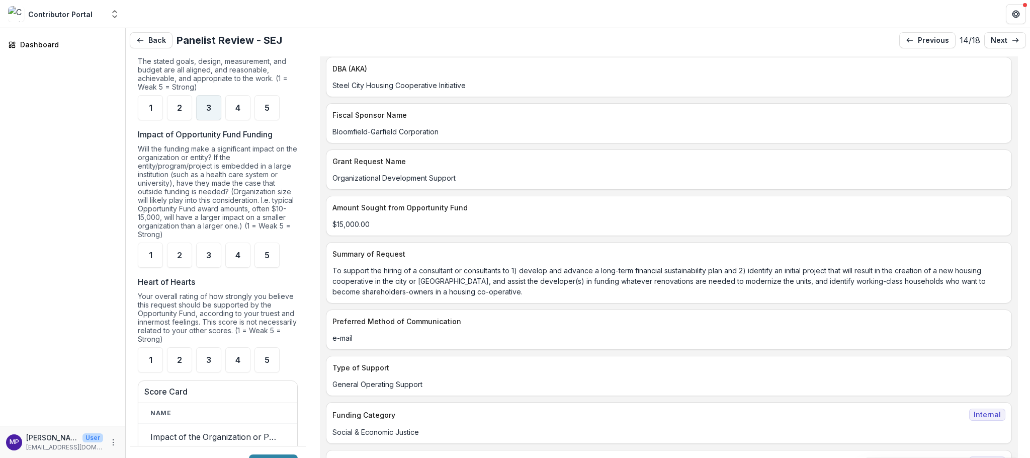
click at [210, 112] on span "3" at bounding box center [208, 108] width 5 height 8
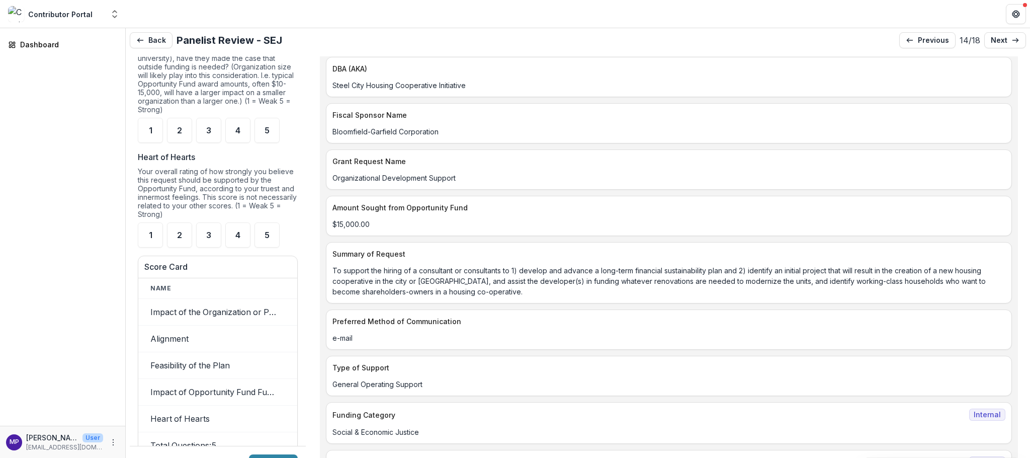
scroll to position [1010, 0]
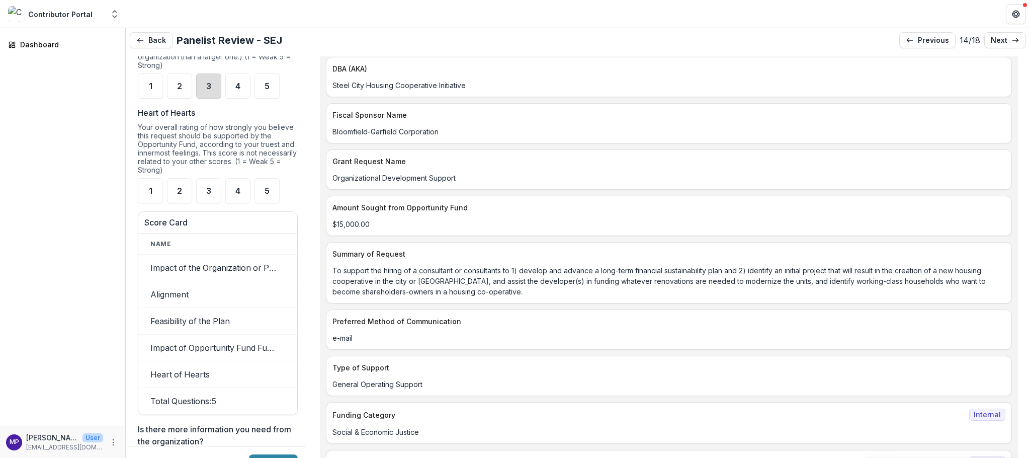
click at [214, 99] on div "3" at bounding box center [208, 85] width 25 height 25
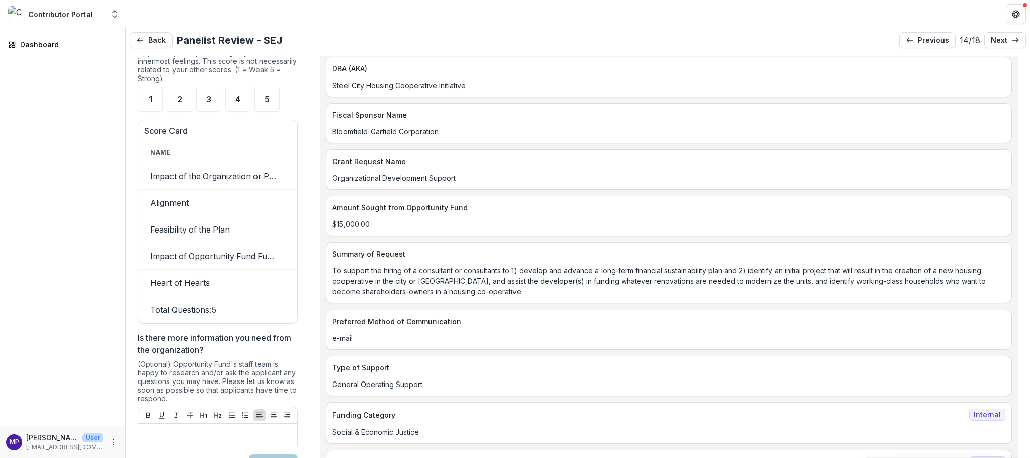
scroll to position [1104, 0]
click at [211, 101] on span "3" at bounding box center [208, 97] width 5 height 8
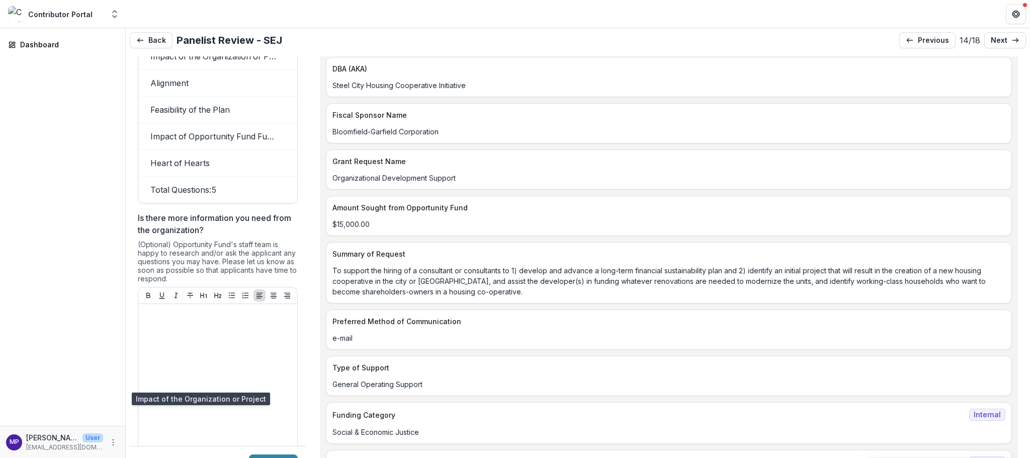
scroll to position [1223, 0]
click at [994, 44] on p "next" at bounding box center [999, 40] width 17 height 9
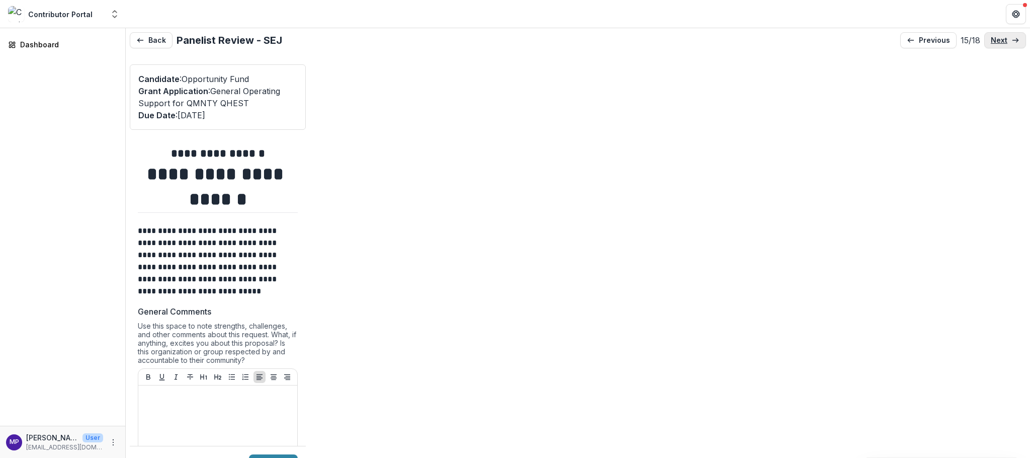
type input "*******"
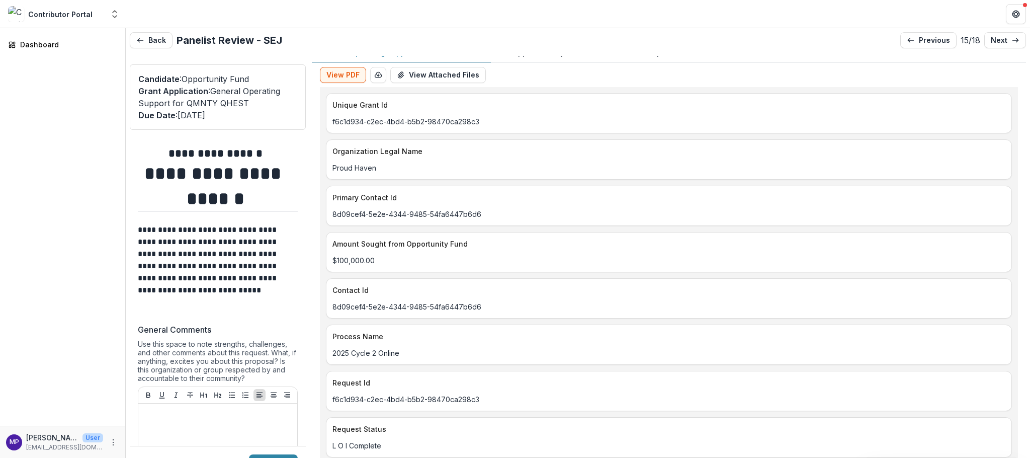
scroll to position [11, 0]
click at [991, 41] on p "next" at bounding box center [999, 40] width 17 height 9
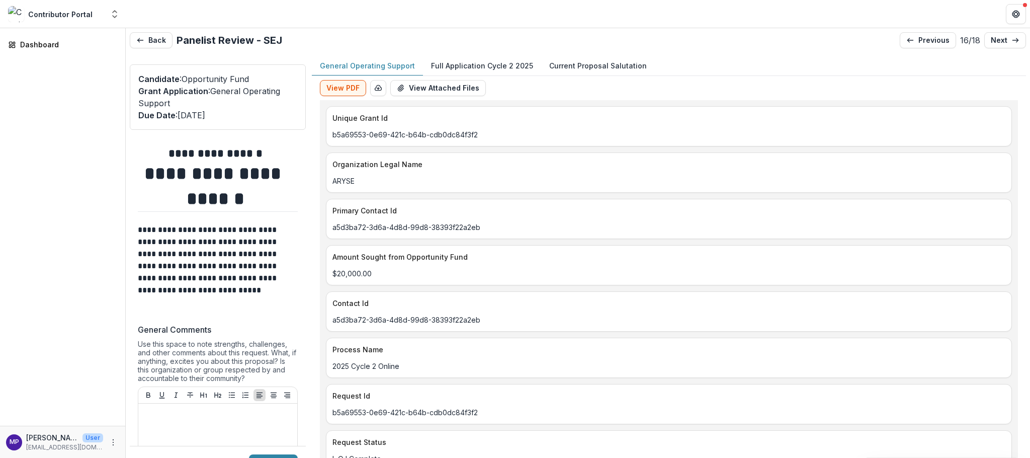
click at [395, 70] on p "General Operating Support" at bounding box center [367, 65] width 95 height 11
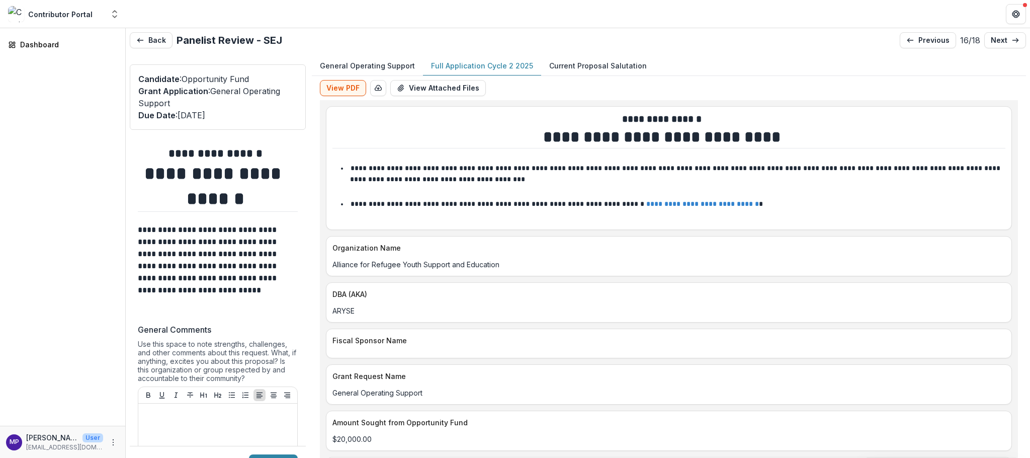
click at [495, 71] on p "Full Application Cycle 2 2025" at bounding box center [482, 65] width 102 height 11
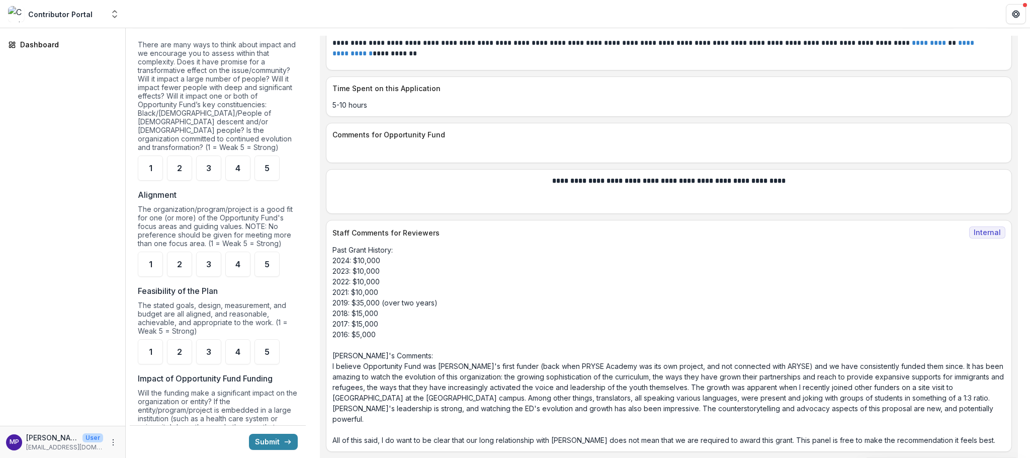
scroll to position [578, 0]
click at [270, 171] on span "5" at bounding box center [267, 167] width 5 height 8
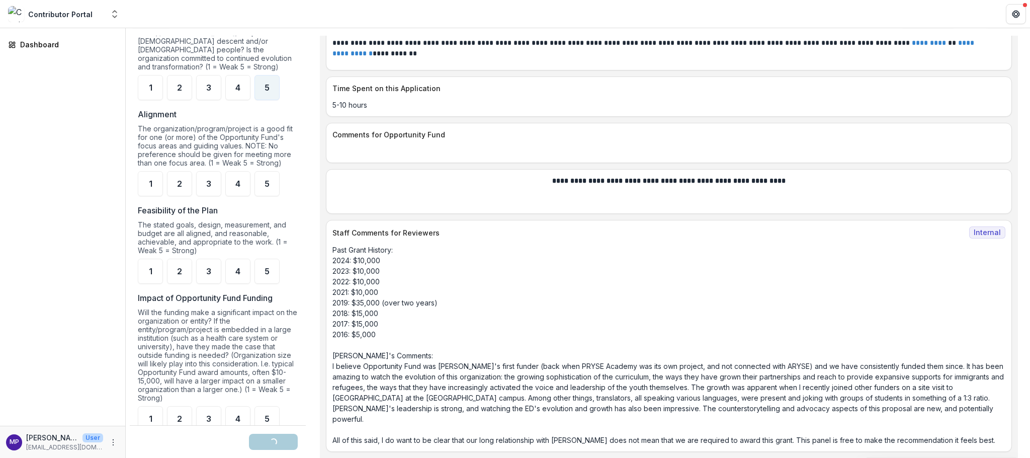
scroll to position [659, 0]
click at [276, 194] on div "5" at bounding box center [267, 181] width 25 height 25
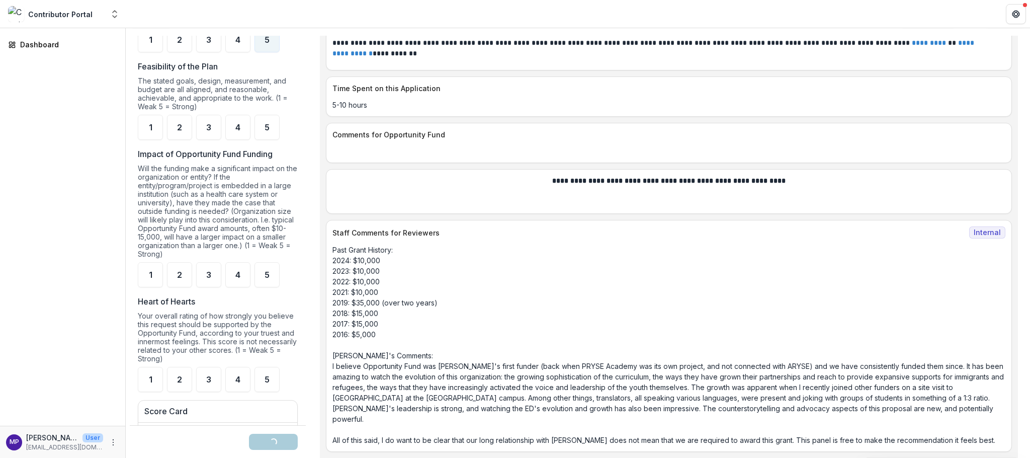
scroll to position [809, 0]
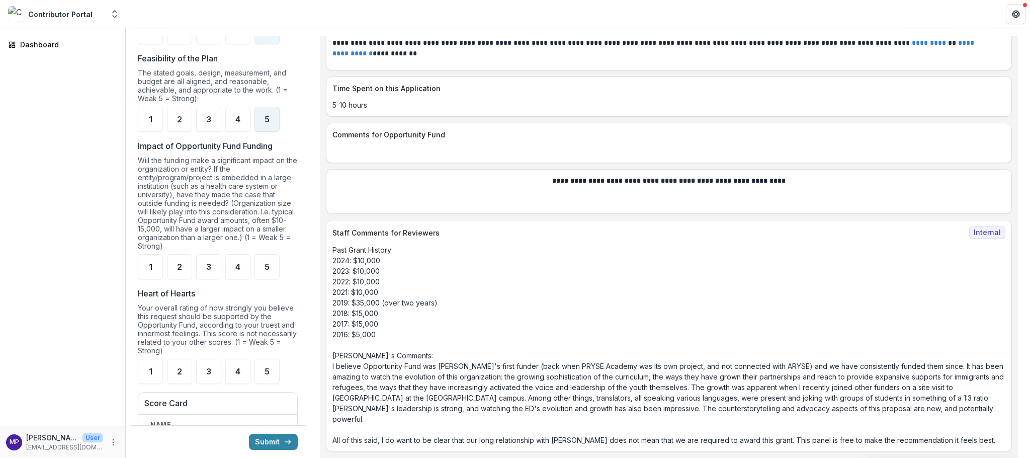
click at [270, 123] on span "5" at bounding box center [267, 119] width 5 height 8
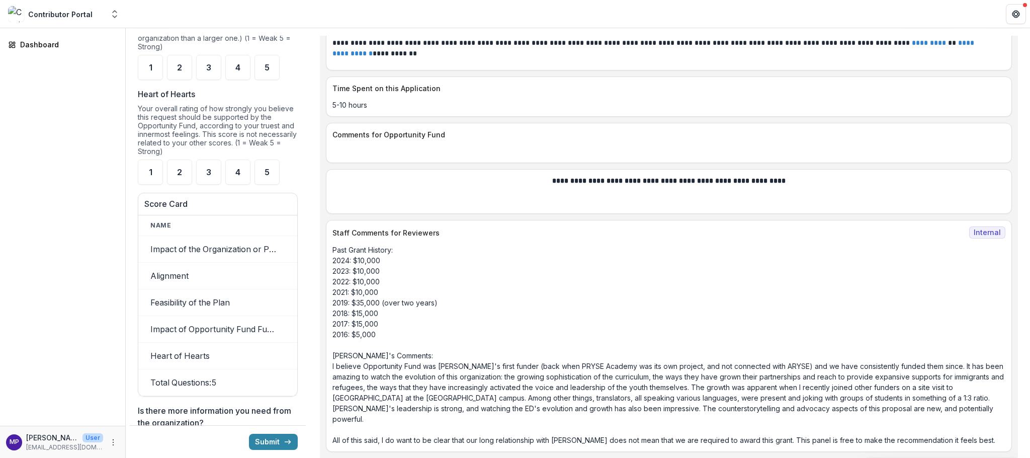
scroll to position [1010, 0]
click at [270, 69] on span "5" at bounding box center [267, 65] width 5 height 8
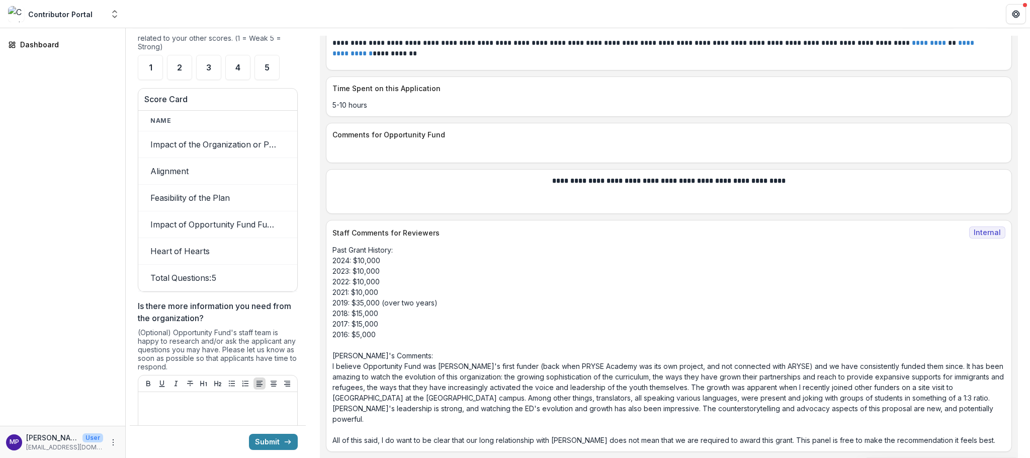
scroll to position [1121, 0]
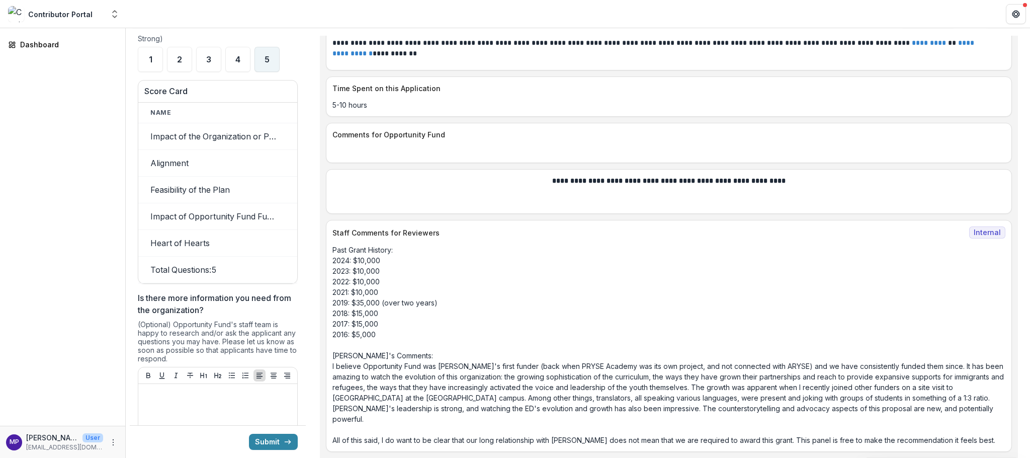
click at [274, 72] on div "5" at bounding box center [267, 59] width 25 height 25
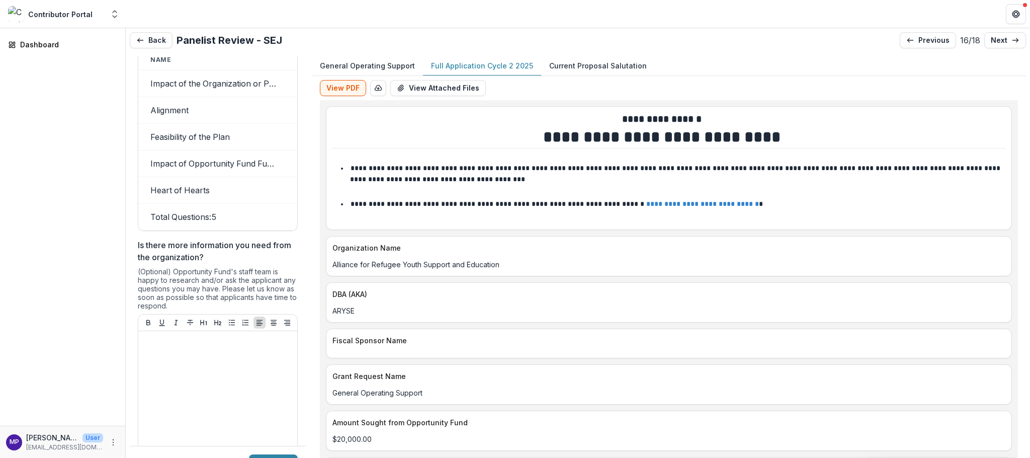
scroll to position [0, 0]
click at [994, 42] on p "next" at bounding box center [999, 40] width 17 height 9
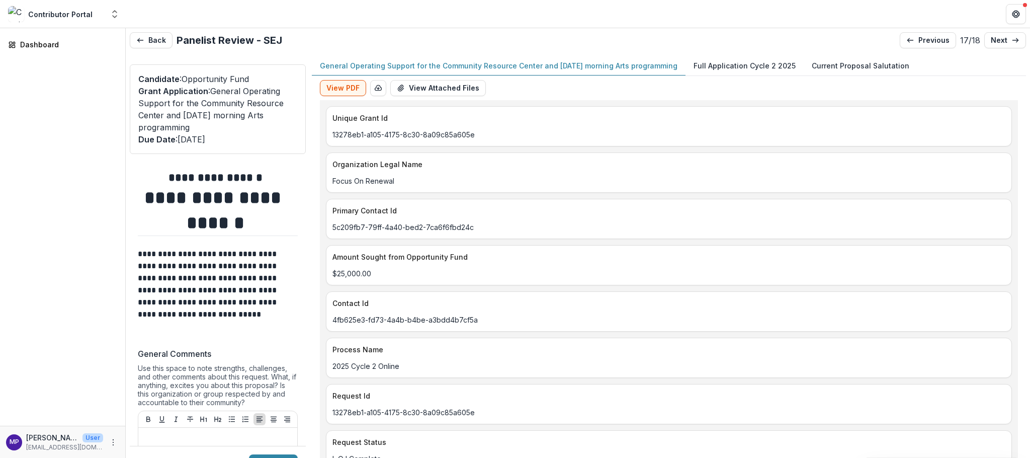
click at [400, 71] on p "General Operating Support for the Community Resource Center and [DATE] morning …" at bounding box center [499, 65] width 358 height 11
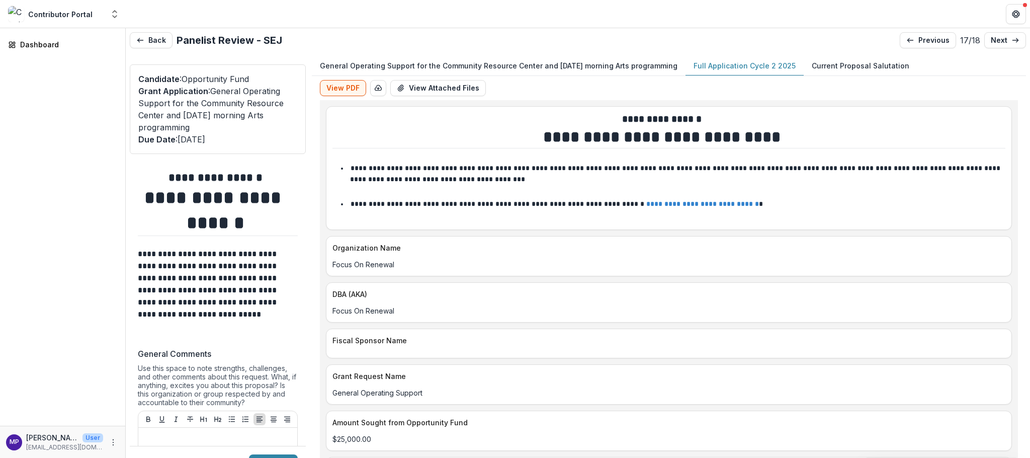
click at [796, 70] on p "Full Application Cycle 2 2025" at bounding box center [745, 65] width 102 height 11
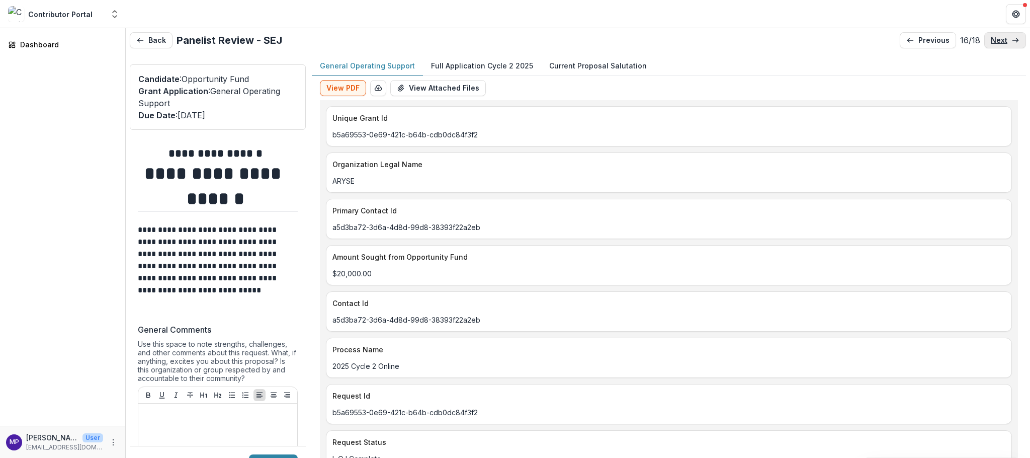
click at [994, 40] on p "next" at bounding box center [999, 40] width 17 height 9
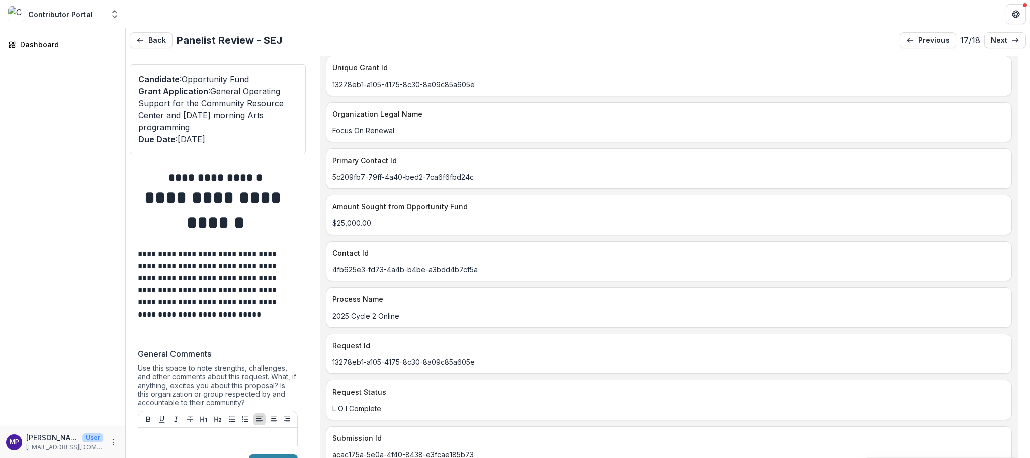
scroll to position [71, 0]
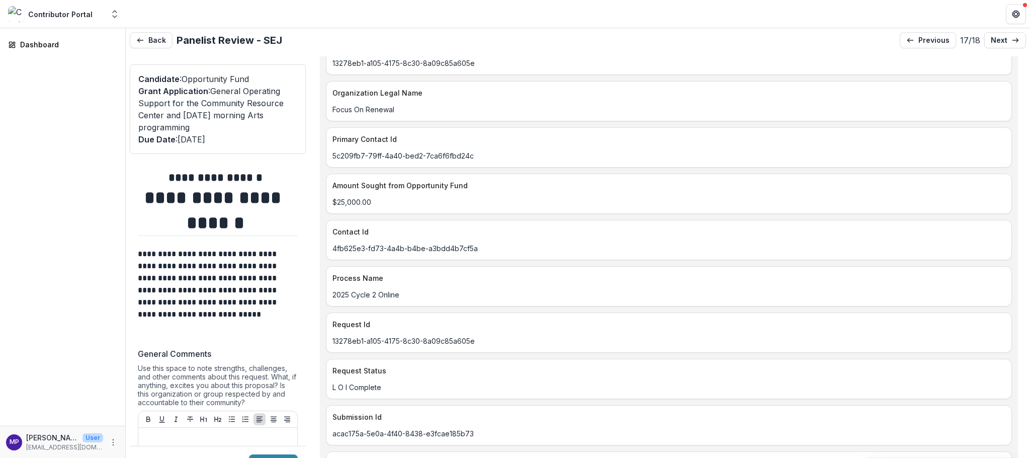
click at [368, 254] on p "4fb625e3-fd73-4a4b-b4be-a3bdd4b7cf5a" at bounding box center [669, 248] width 673 height 11
click at [406, 254] on p "4fb625e3-fd73-4a4b-b4be-a3bdd4b7cf5a" at bounding box center [669, 248] width 673 height 11
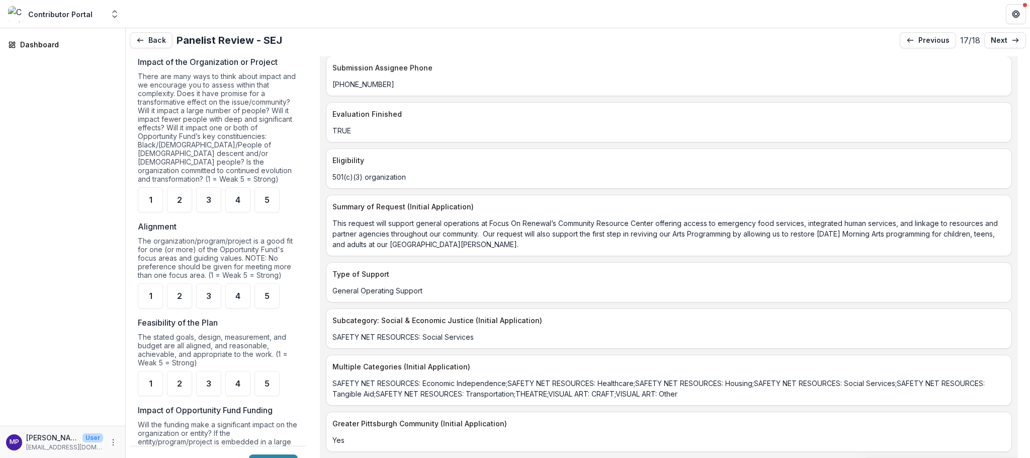
scroll to position [583, 0]
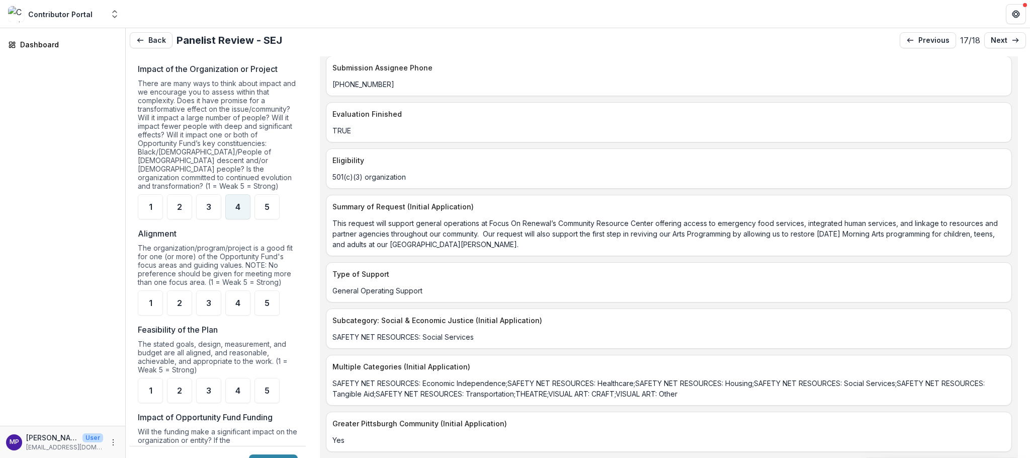
click at [240, 211] on span "4" at bounding box center [237, 207] width 5 height 8
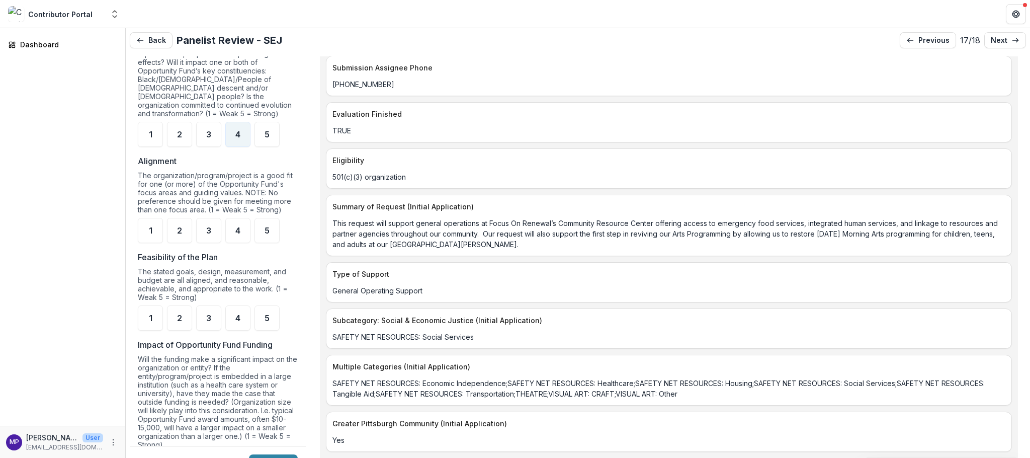
scroll to position [653, 0]
click at [274, 149] on div "5" at bounding box center [267, 136] width 25 height 25
click at [240, 236] on span "4" at bounding box center [237, 232] width 5 height 8
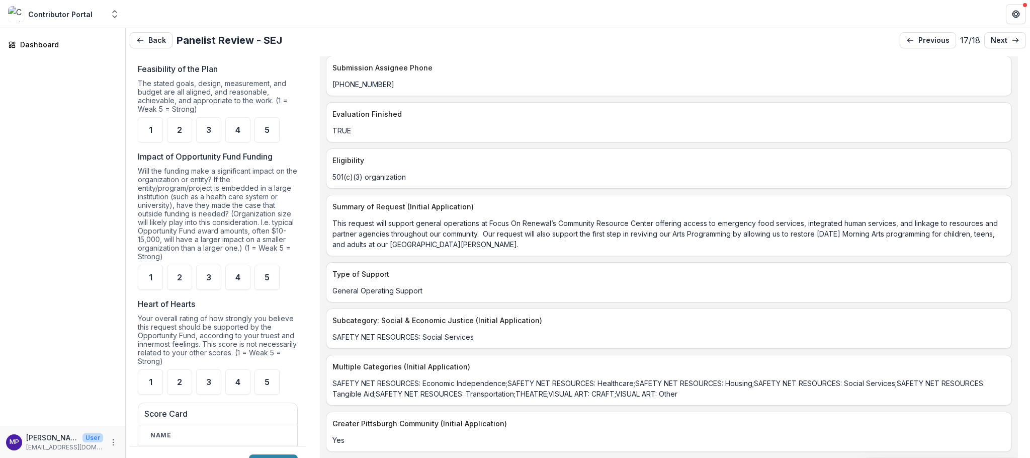
scroll to position [850, 0]
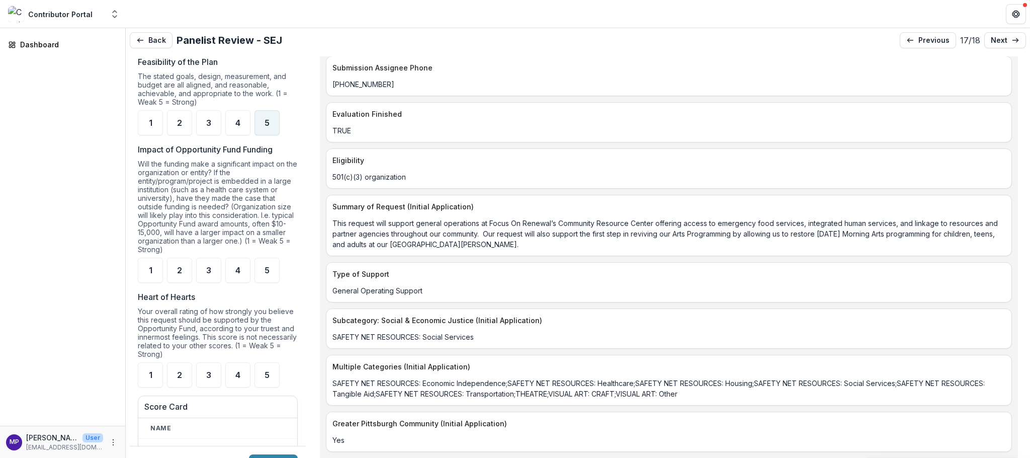
click at [270, 127] on span "5" at bounding box center [267, 123] width 5 height 8
click at [248, 135] on div "4" at bounding box center [237, 122] width 25 height 25
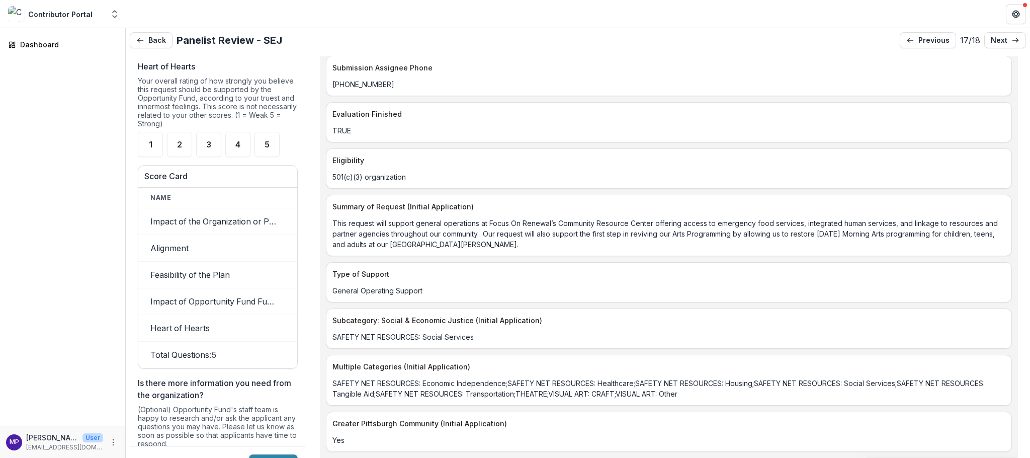
scroll to position [1080, 0]
click at [270, 45] on span "5" at bounding box center [267, 41] width 5 height 8
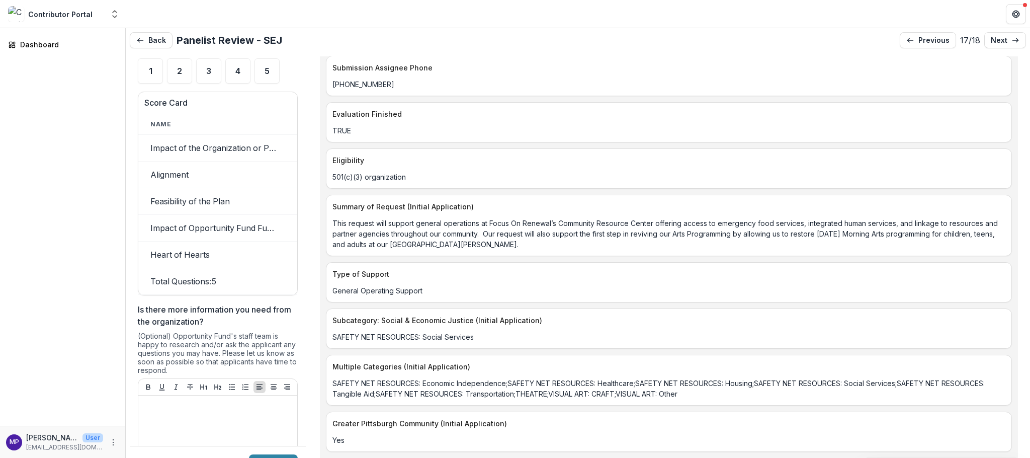
scroll to position [1164, 0]
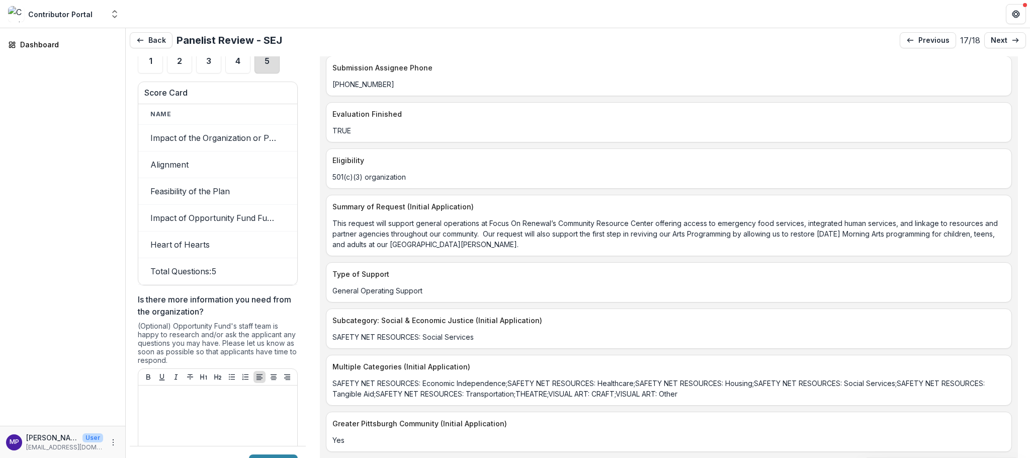
click at [273, 73] on div "5" at bounding box center [267, 60] width 25 height 25
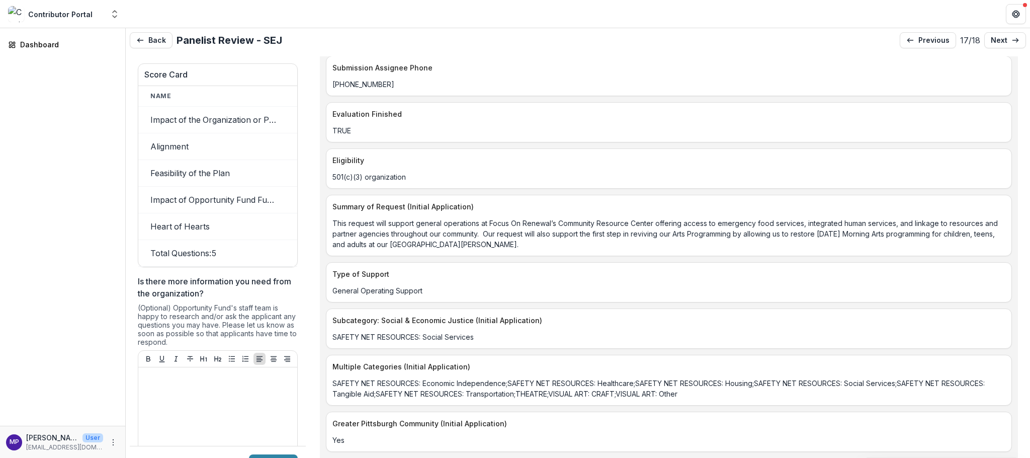
scroll to position [1191, 0]
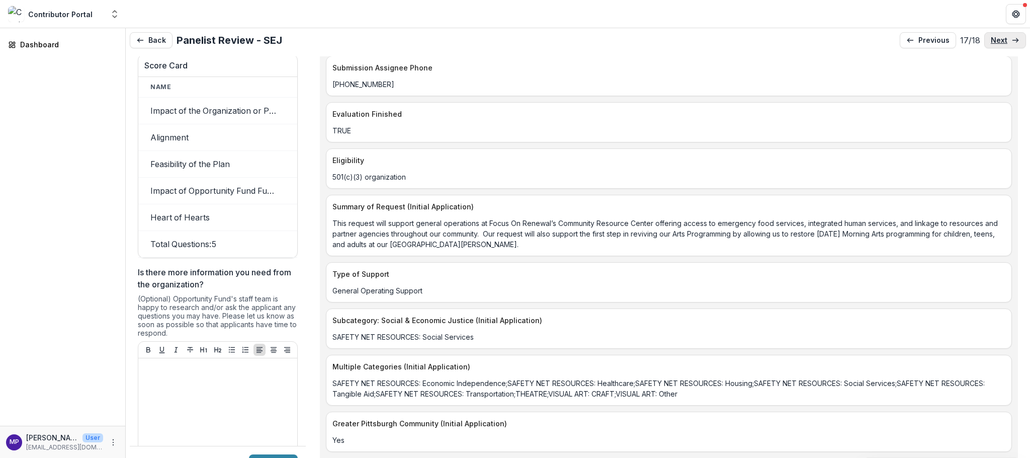
click at [991, 45] on p "next" at bounding box center [999, 40] width 17 height 9
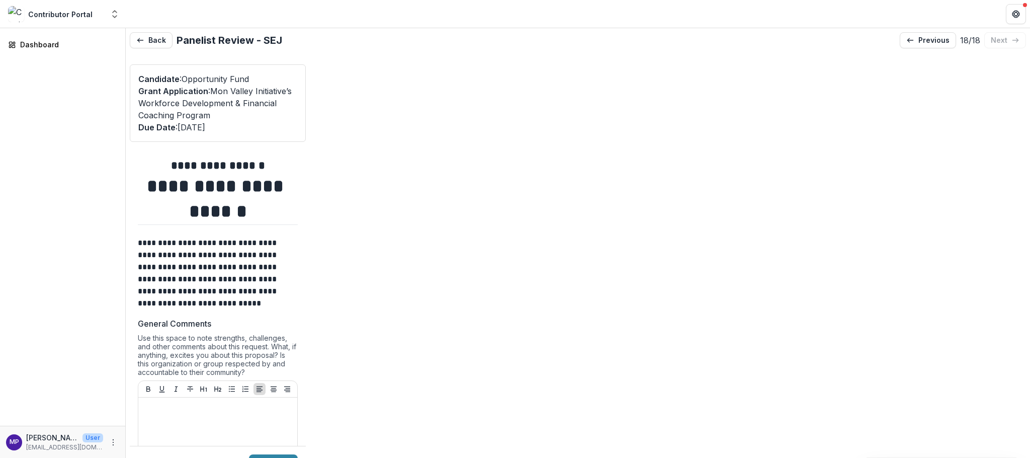
type input "*******"
